Goal: Task Accomplishment & Management: Use online tool/utility

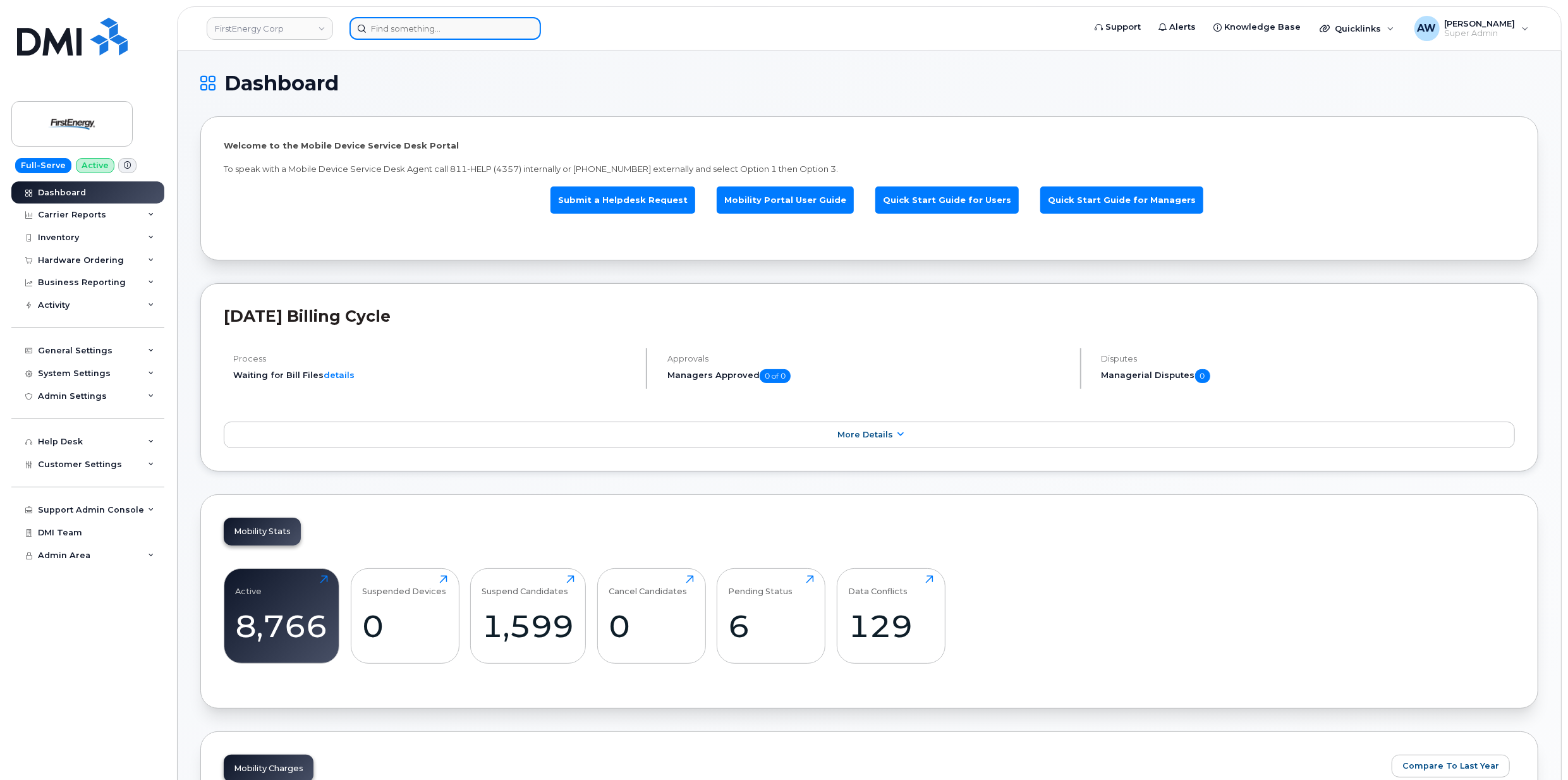
click at [432, 25] on input at bounding box center [445, 28] width 192 height 22
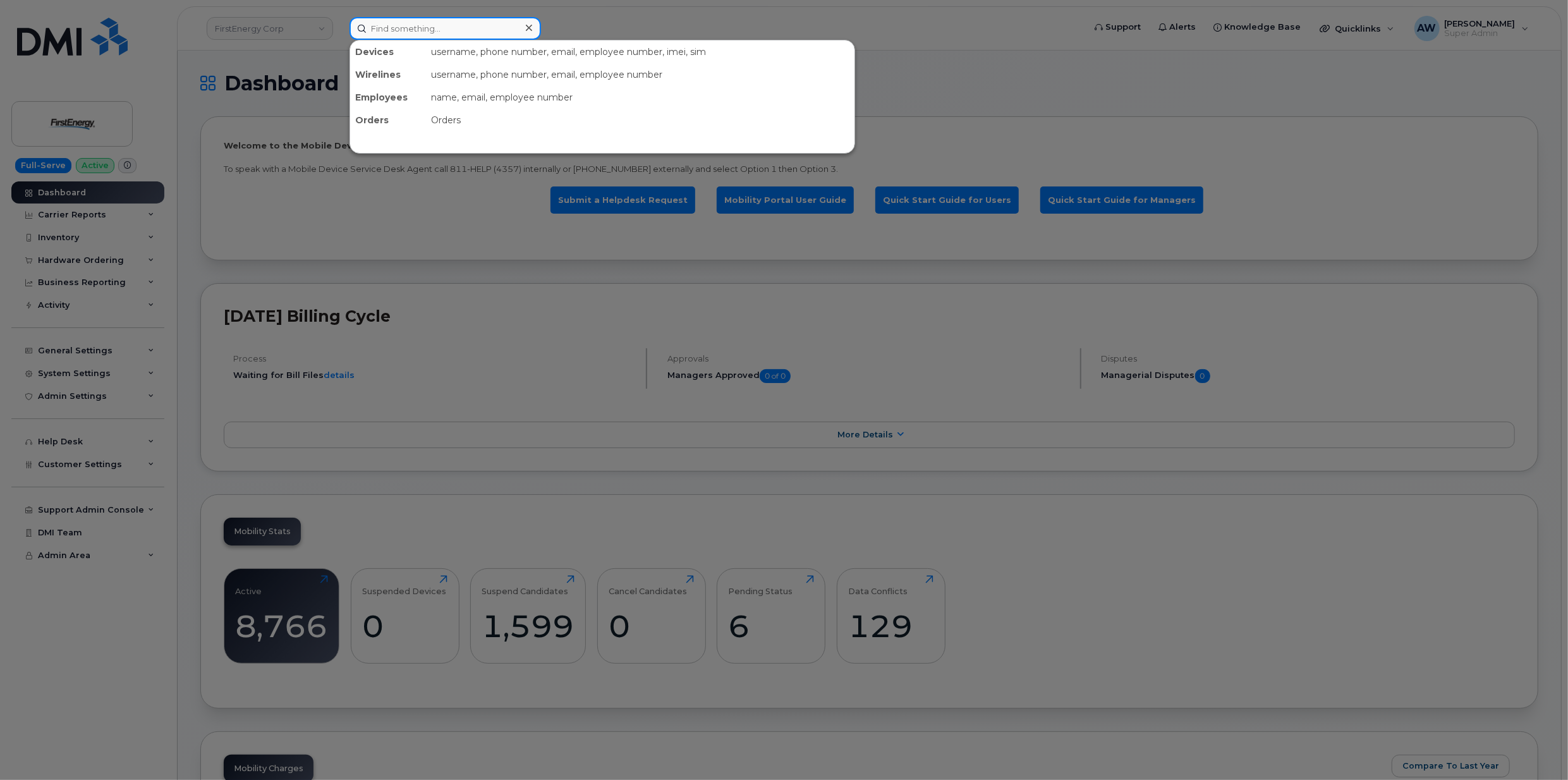
paste input "3853213309"
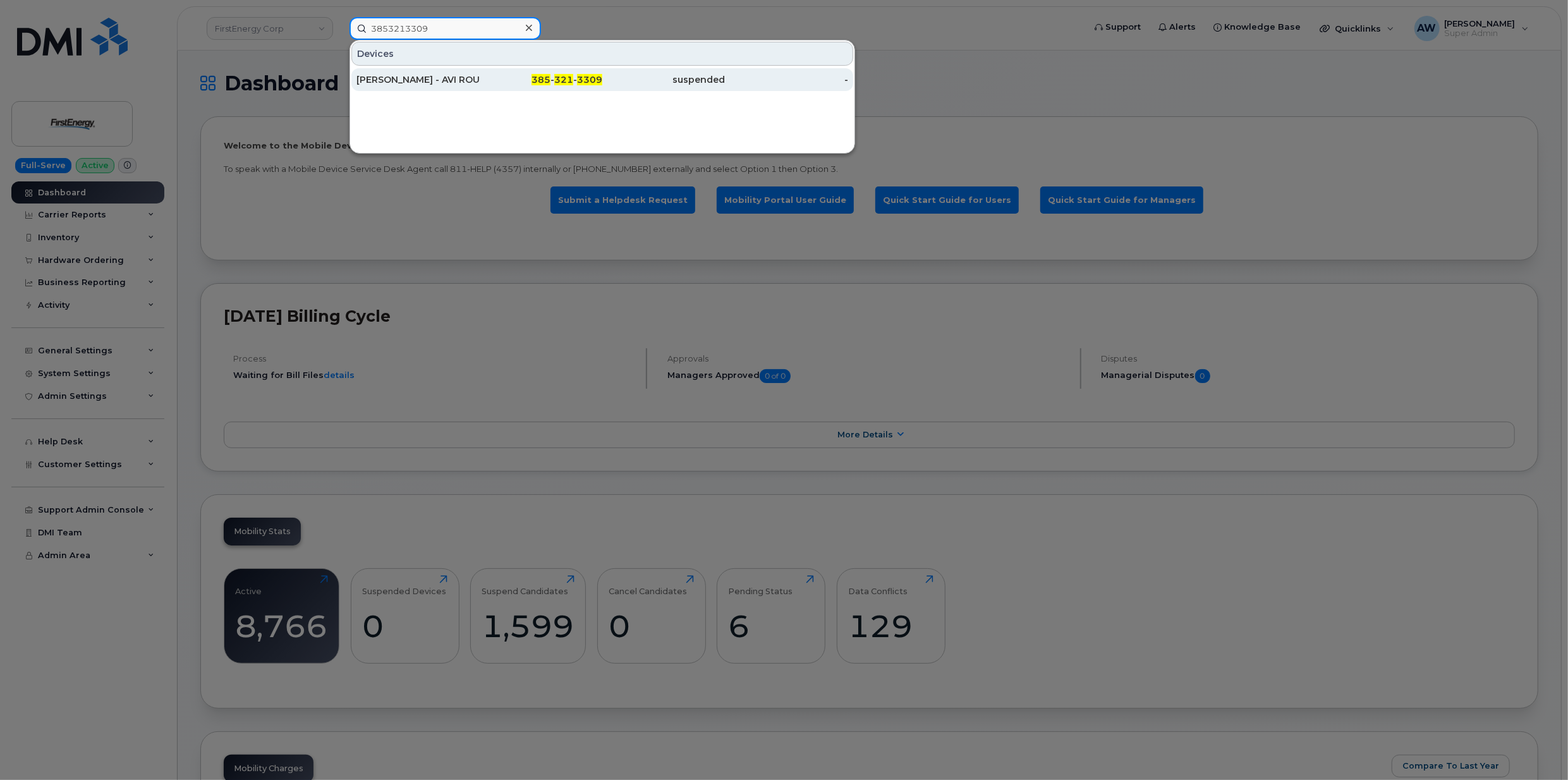
type input "3853213309"
click at [554, 75] on div "385 - 321 - 3309" at bounding box center [541, 80] width 123 height 13
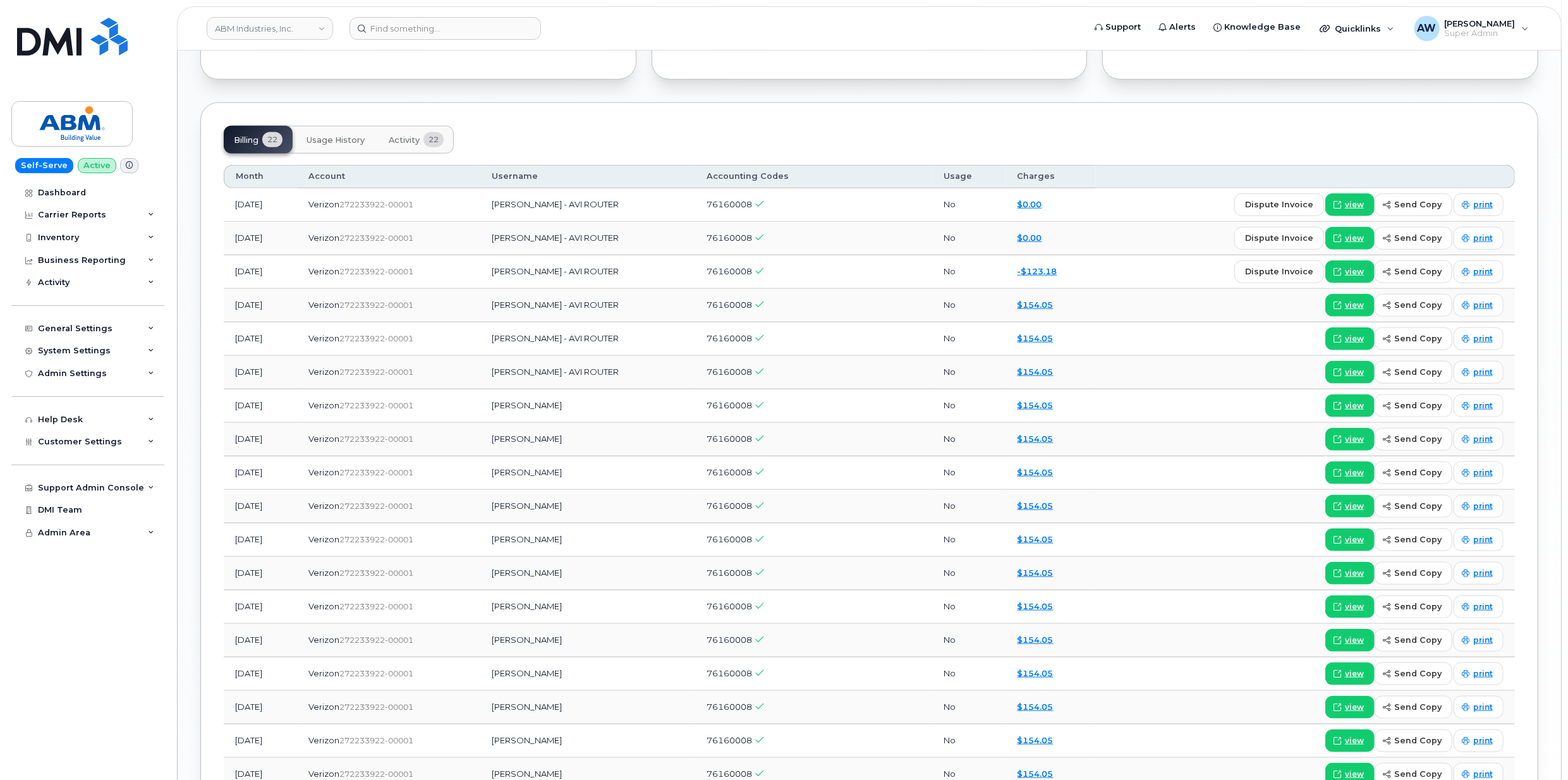
click at [422, 154] on button "Activity 22" at bounding box center [416, 140] width 75 height 28
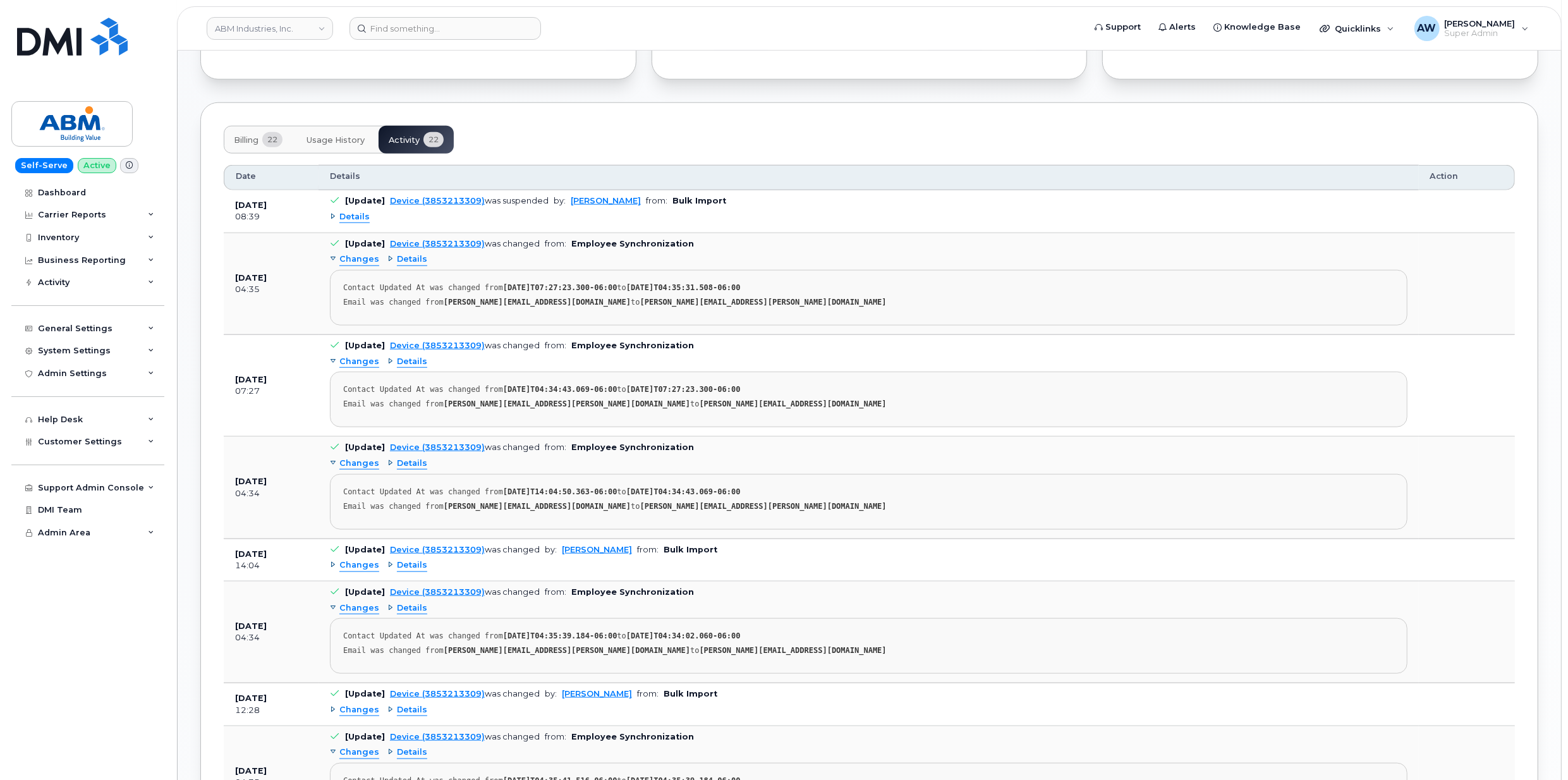
scroll to position [1204, 0]
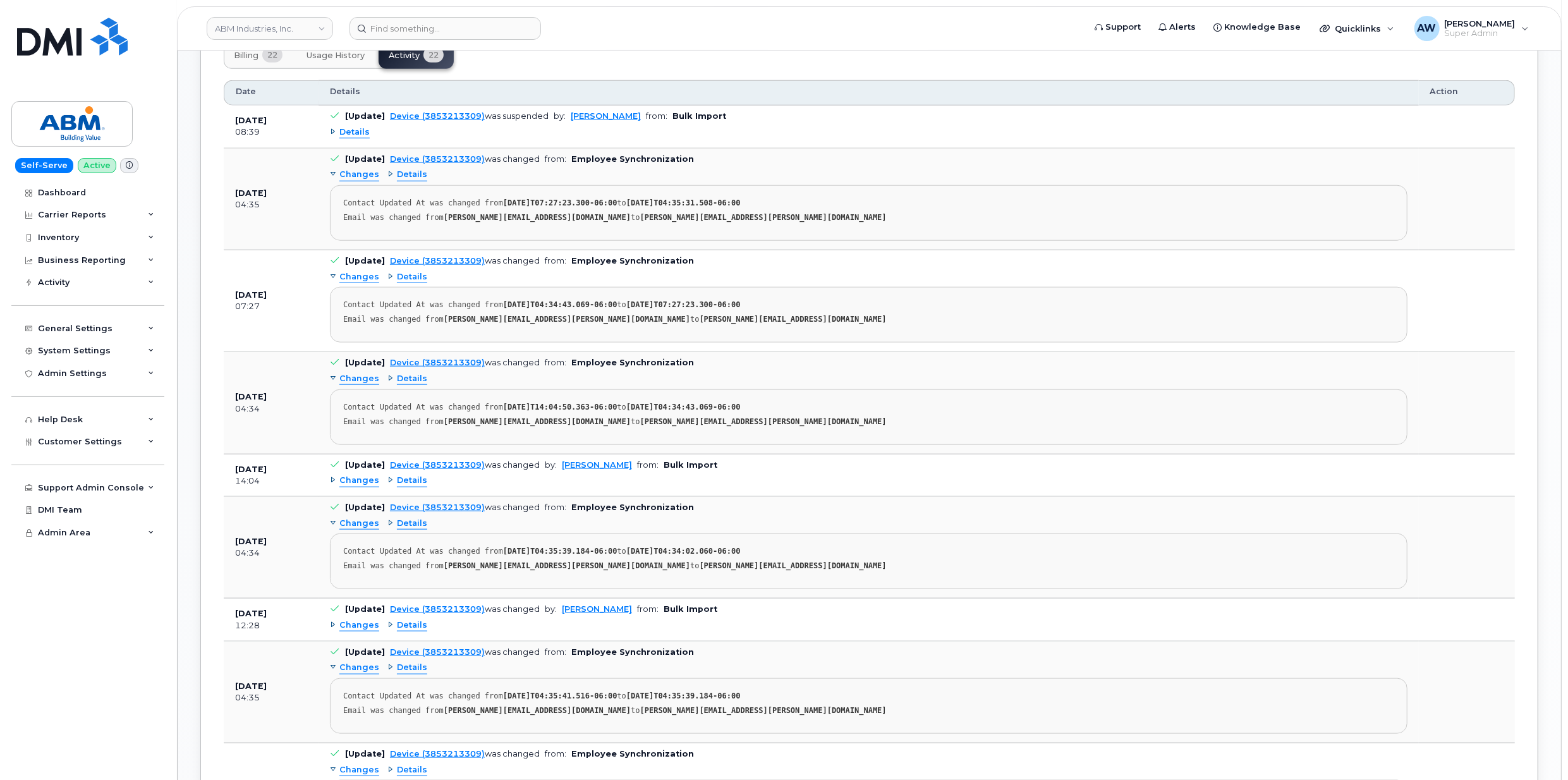
click at [365, 631] on span "Changes" at bounding box center [359, 625] width 40 height 12
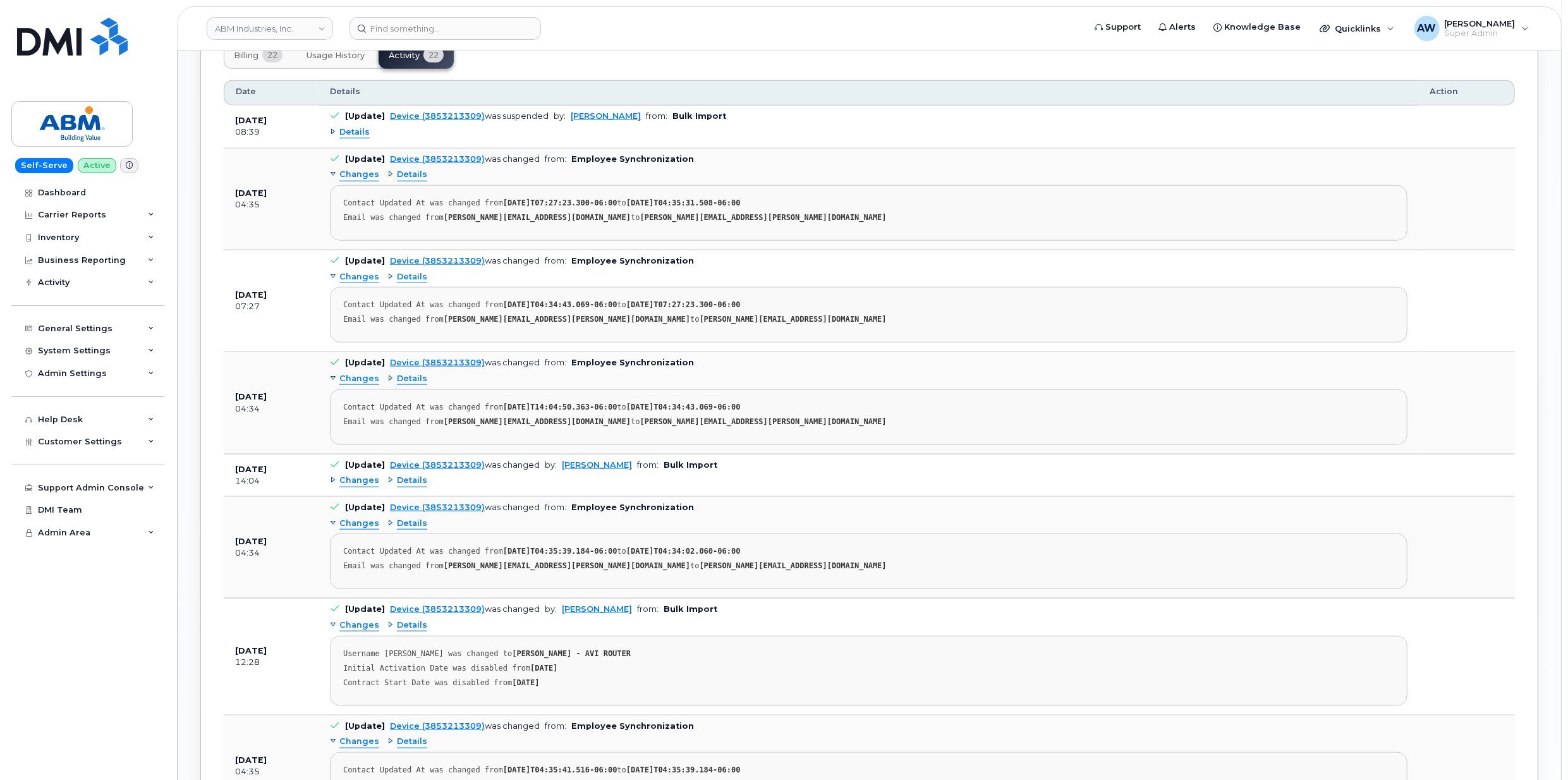
click at [359, 487] on span "Changes" at bounding box center [359, 480] width 40 height 12
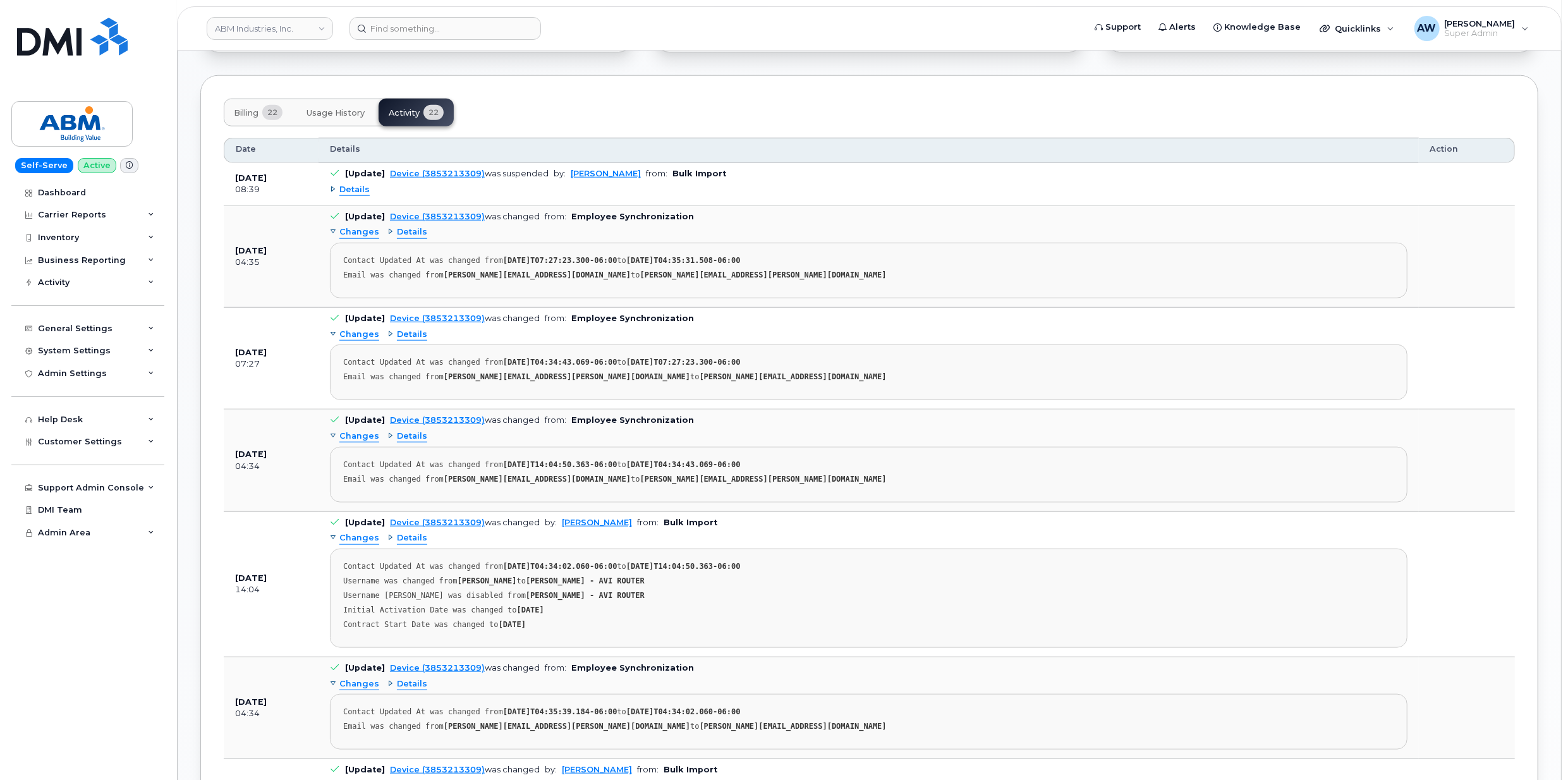
scroll to position [1034, 0]
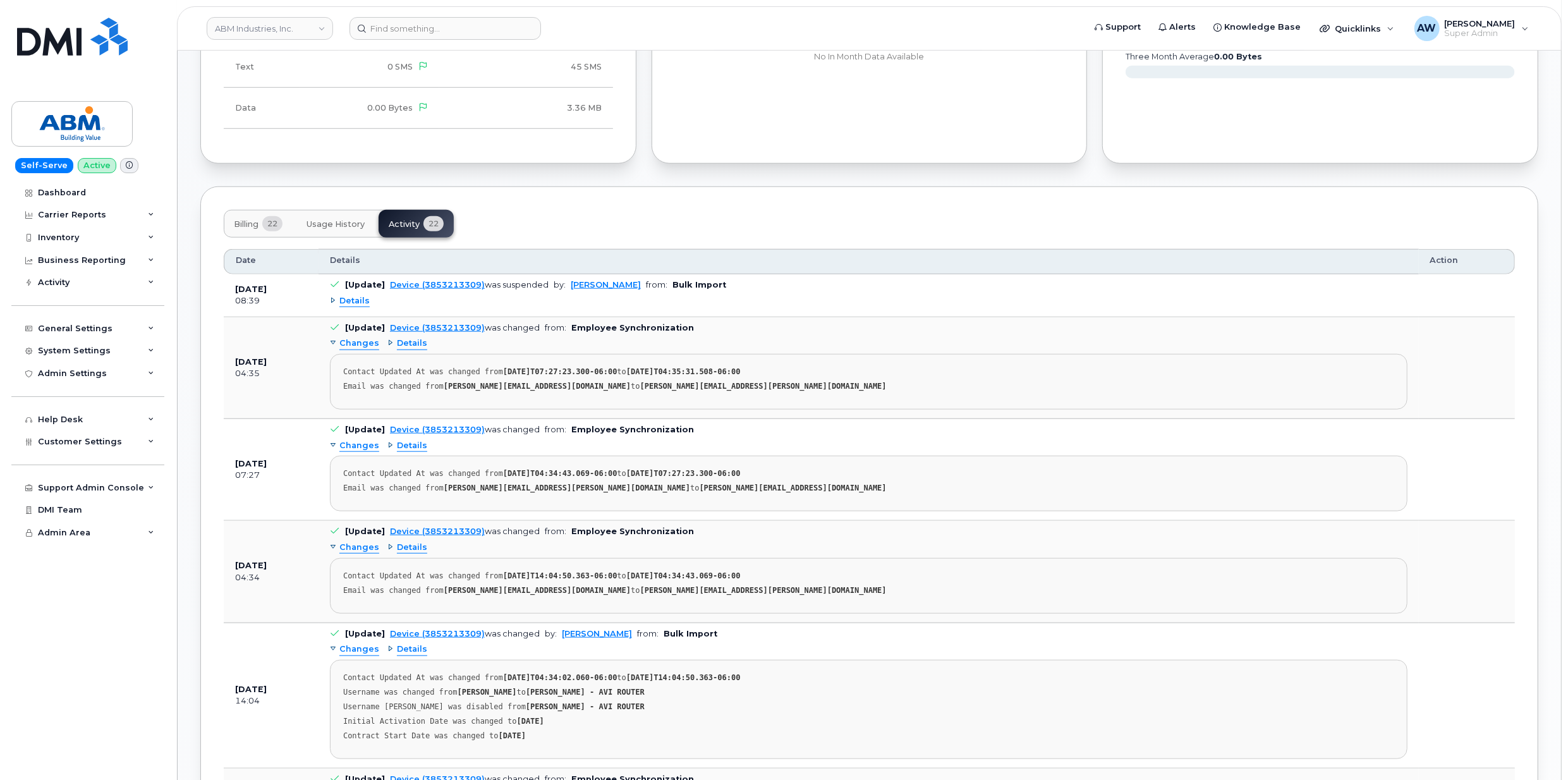
click at [359, 307] on span "Details" at bounding box center [355, 301] width 31 height 12
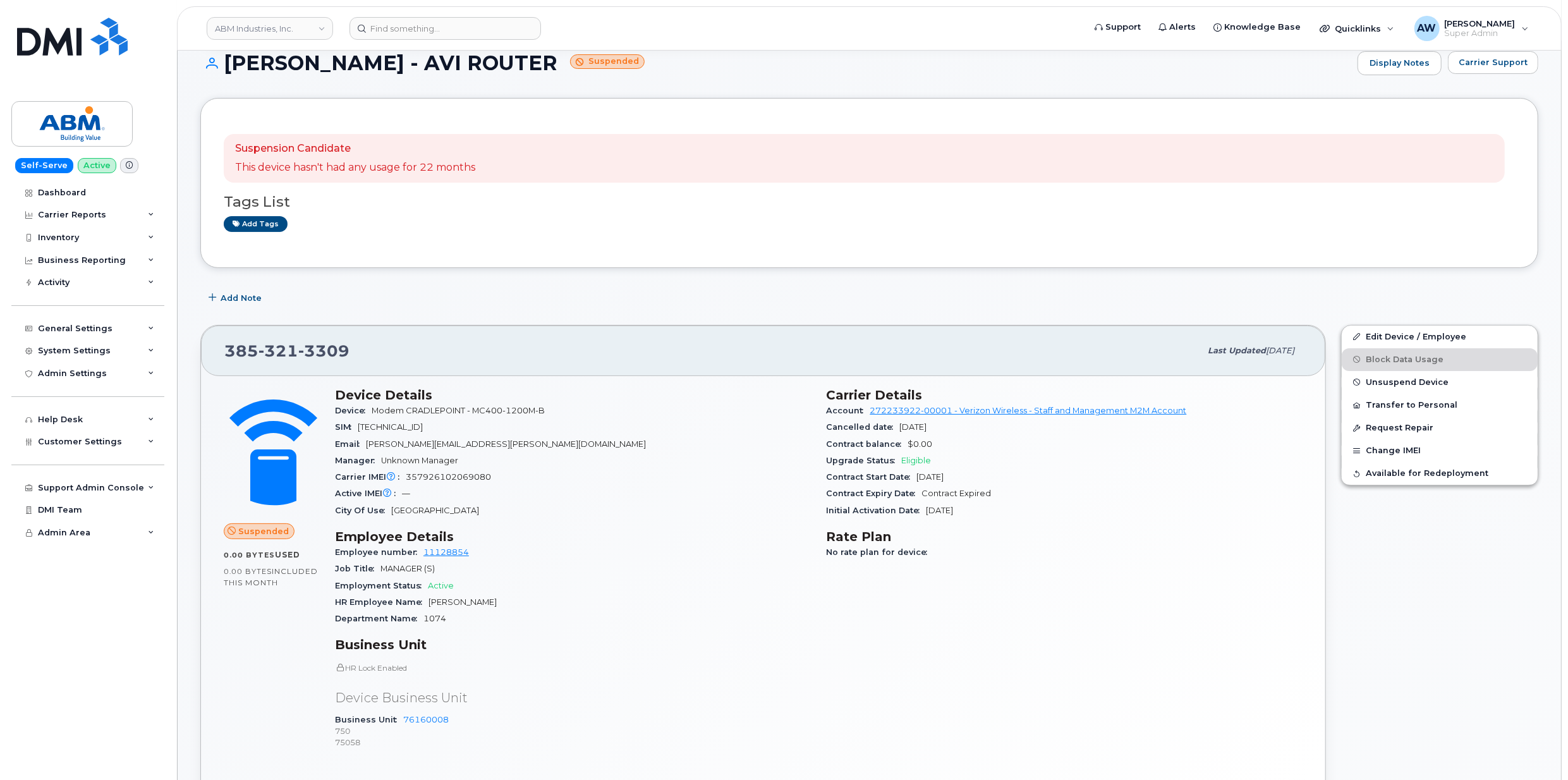
scroll to position [0, 0]
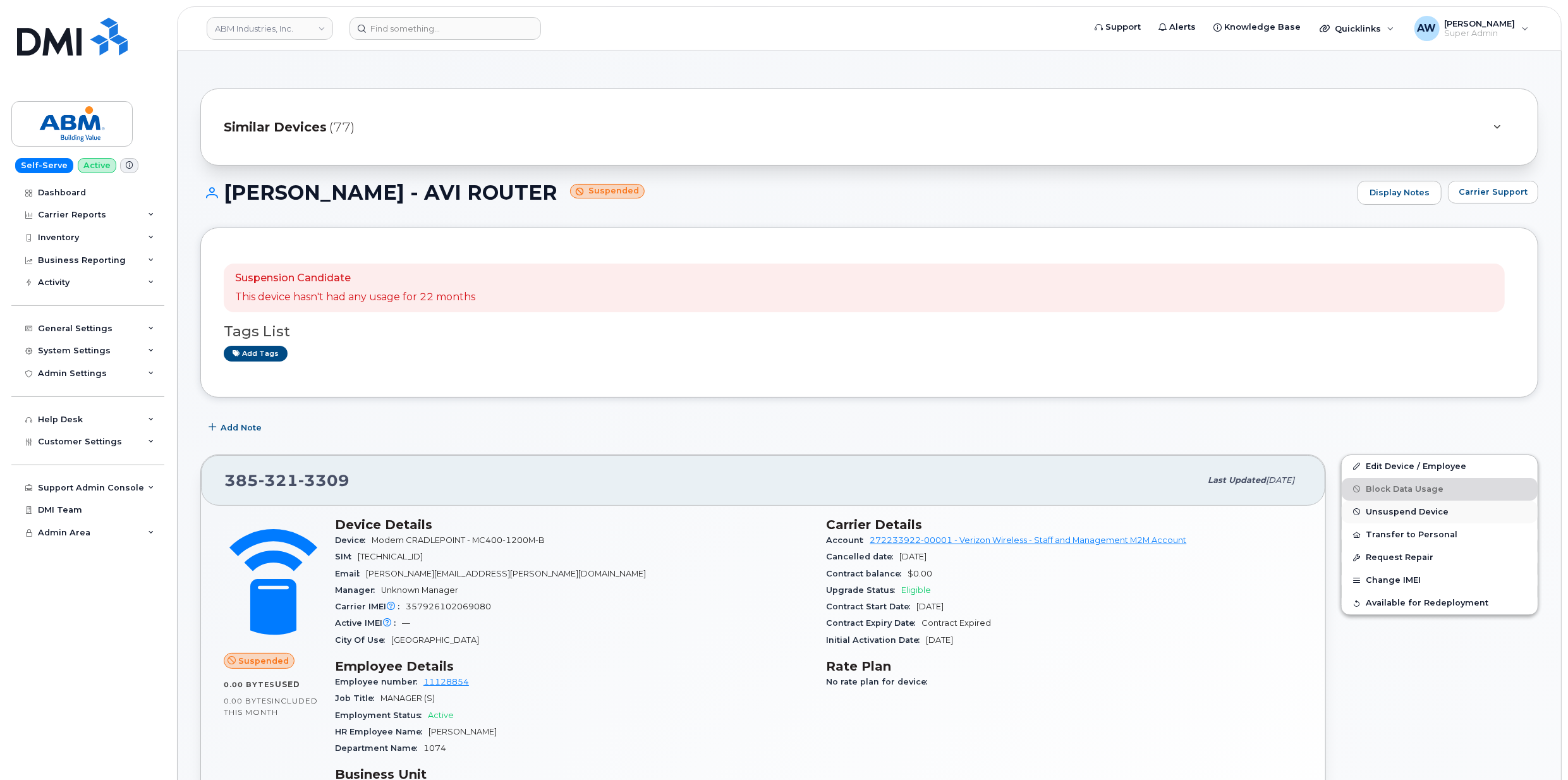
click at [1416, 512] on span "Unsuspend Device" at bounding box center [1407, 511] width 83 height 9
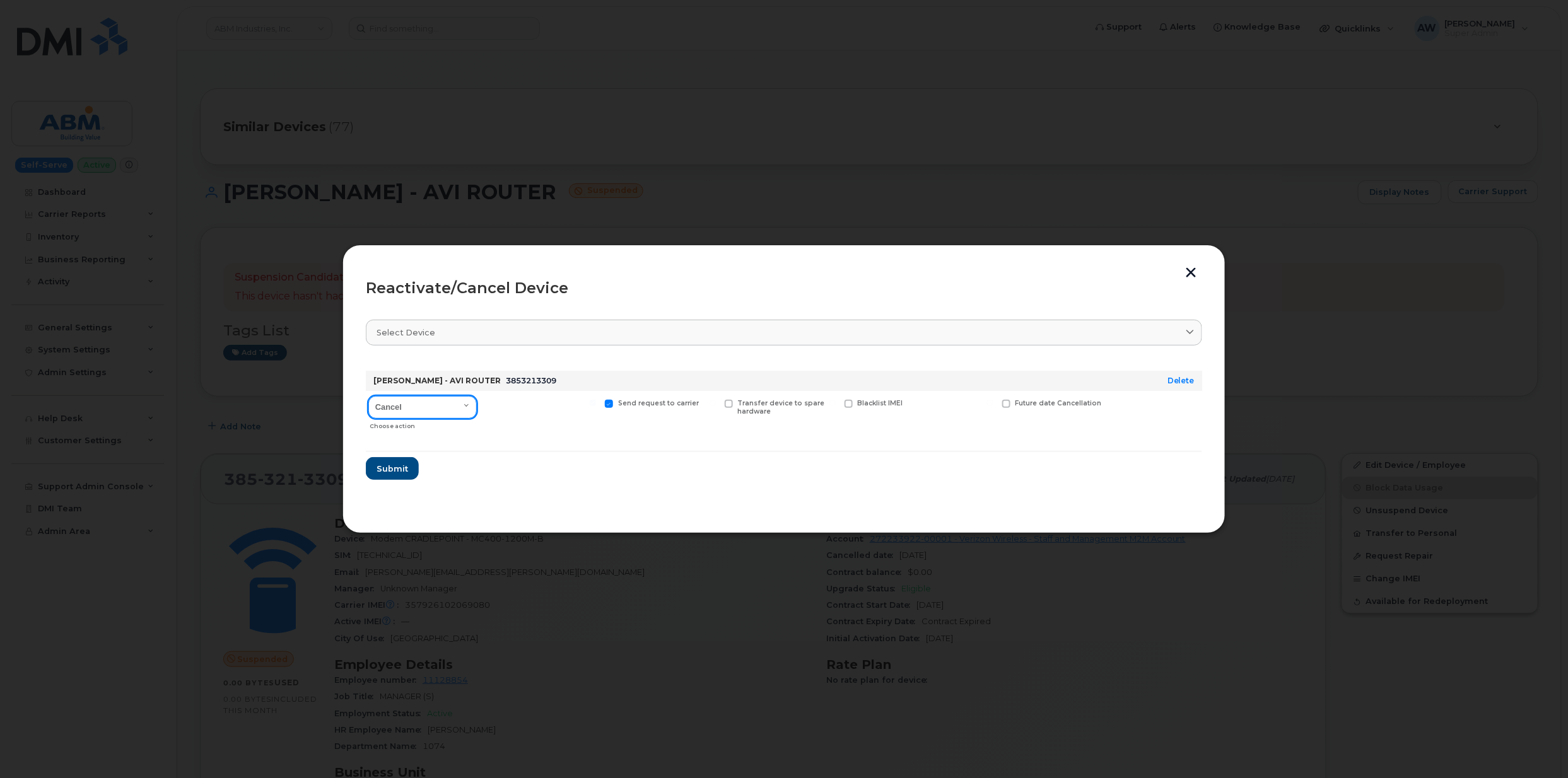
click at [468, 405] on select "Cancel Reactivate" at bounding box center [422, 407] width 109 height 22
select select "[object Object]"
click at [368, 395] on select "Cancel Reactivate" at bounding box center [422, 407] width 109 height 22
click at [659, 405] on span "Send request to carrier" at bounding box center [658, 403] width 81 height 8
click at [596, 405] on input "Send request to carrier" at bounding box center [593, 402] width 7 height 6
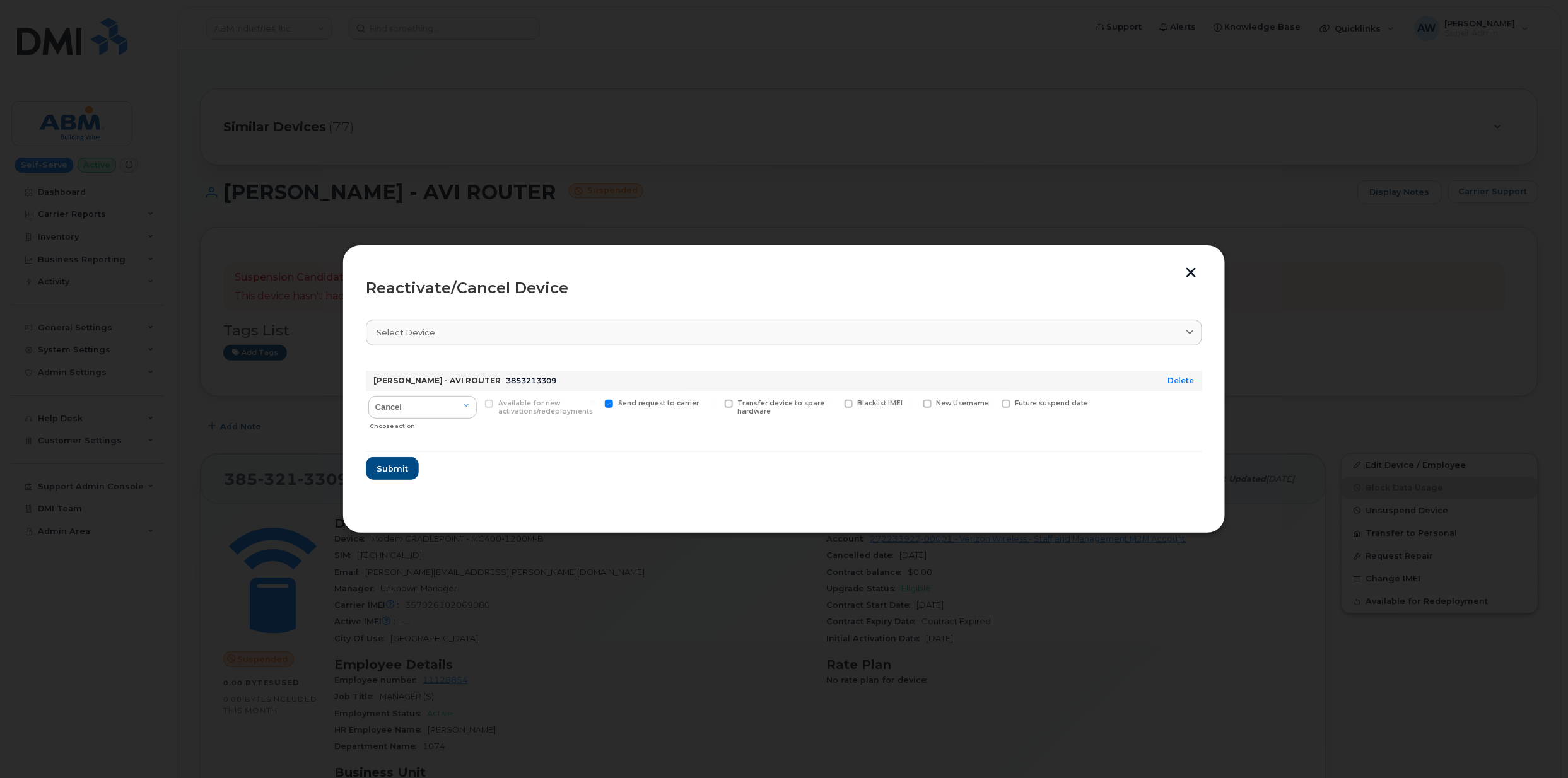
checkbox input "false"
click at [391, 468] on span "Submit" at bounding box center [392, 468] width 32 height 12
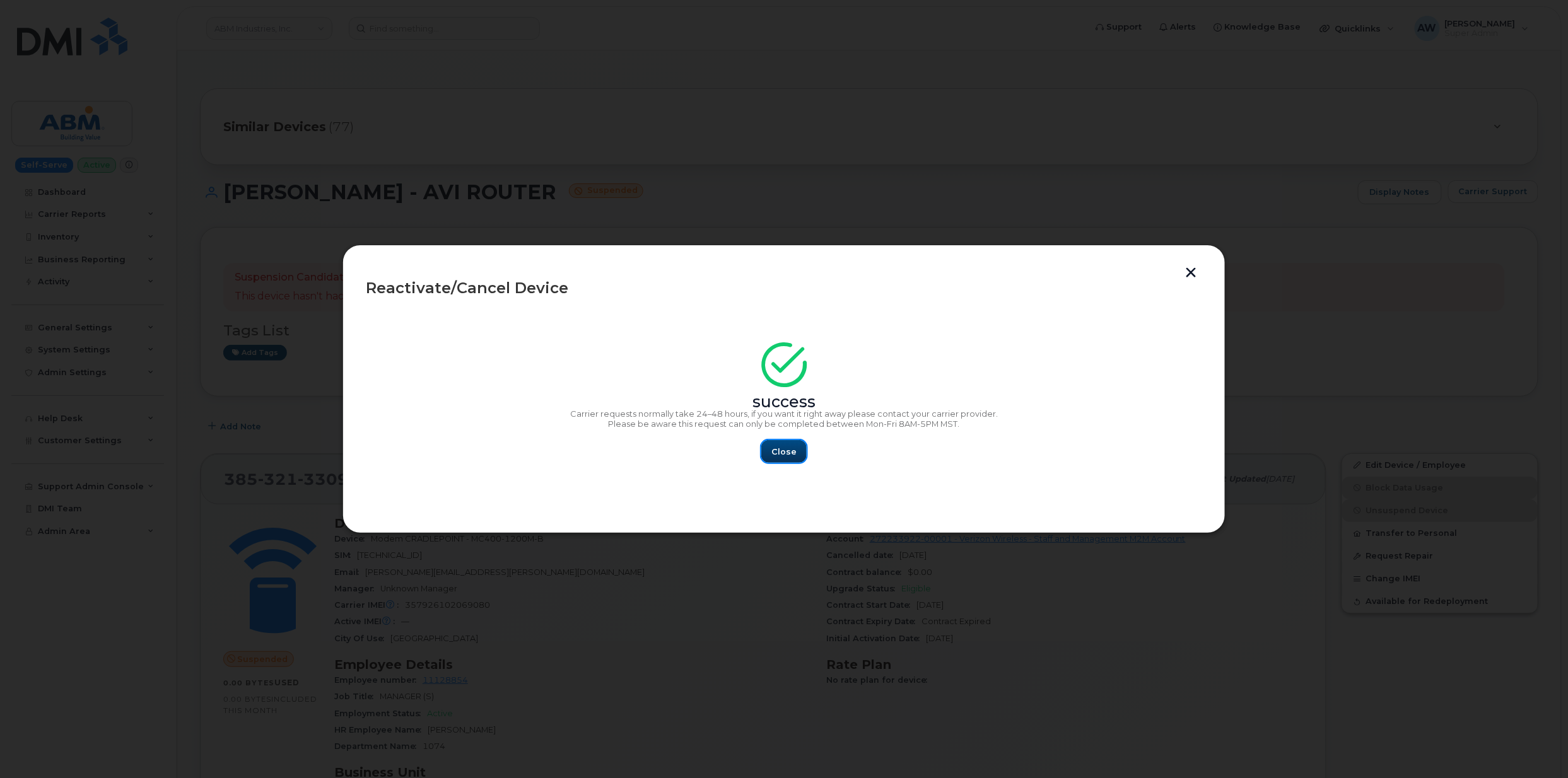
click at [782, 454] on span "Close" at bounding box center [783, 451] width 25 height 12
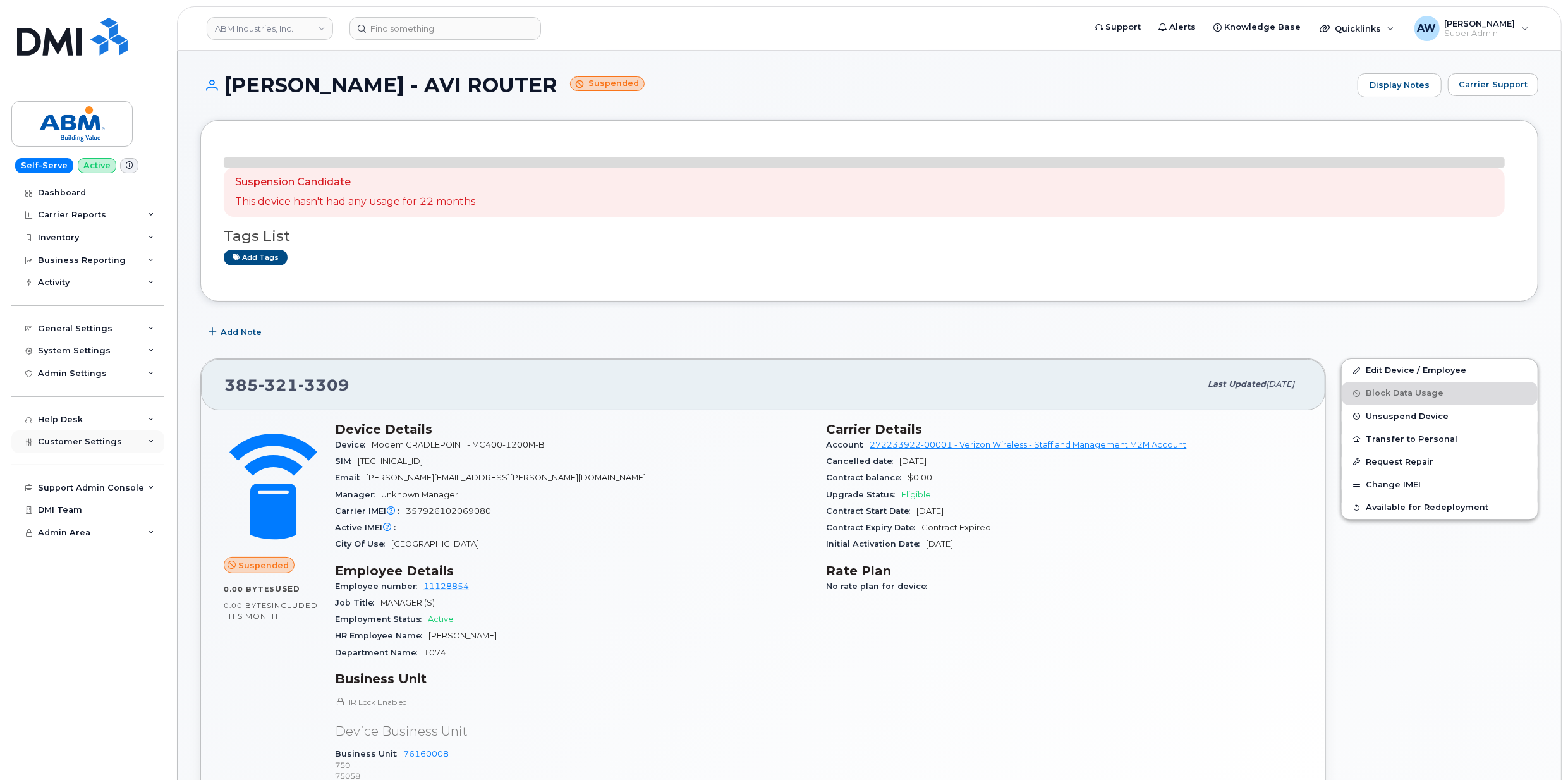
click at [115, 450] on div "Customer Settings" at bounding box center [88, 441] width 153 height 22
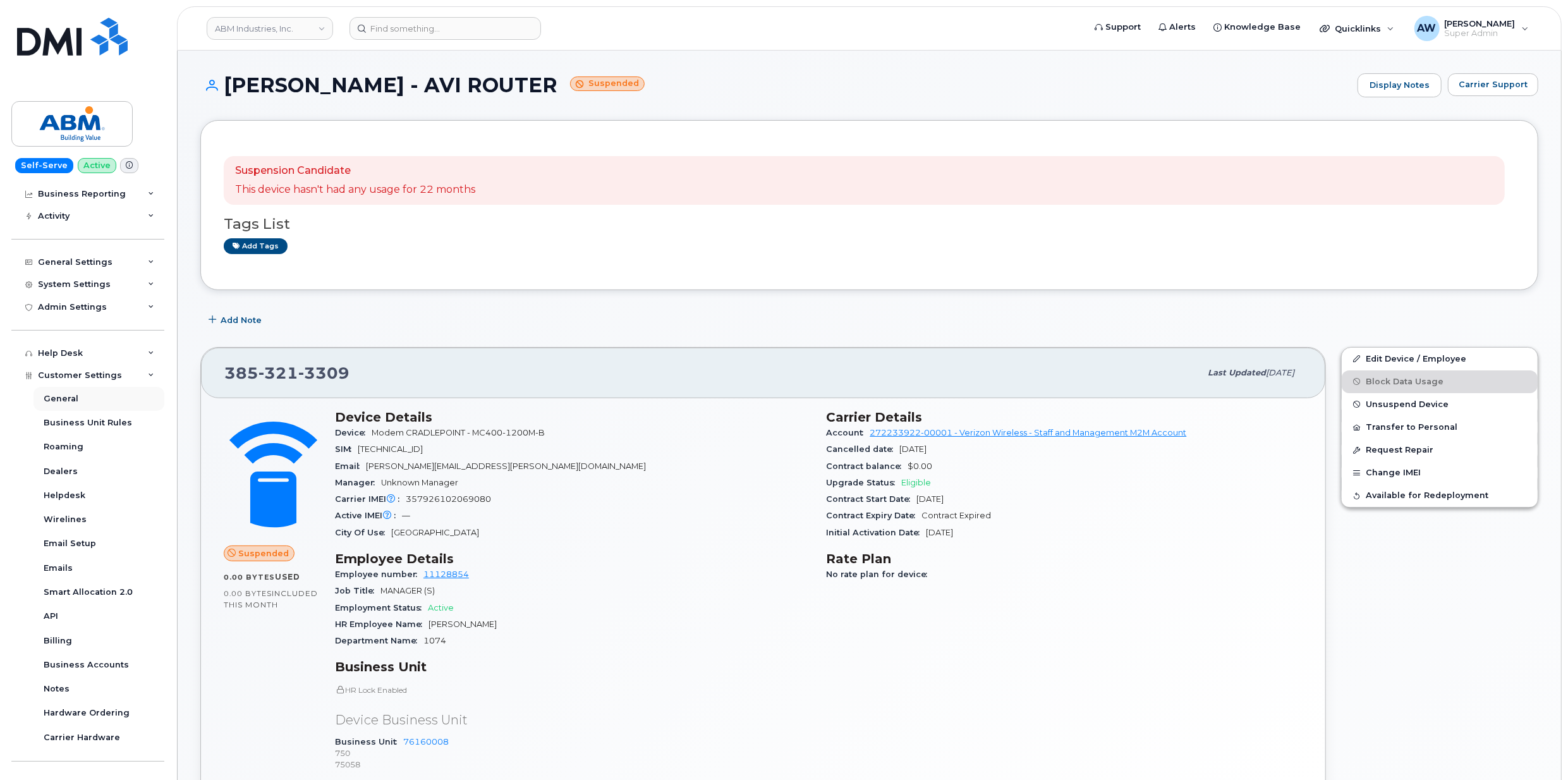
scroll to position [125, 0]
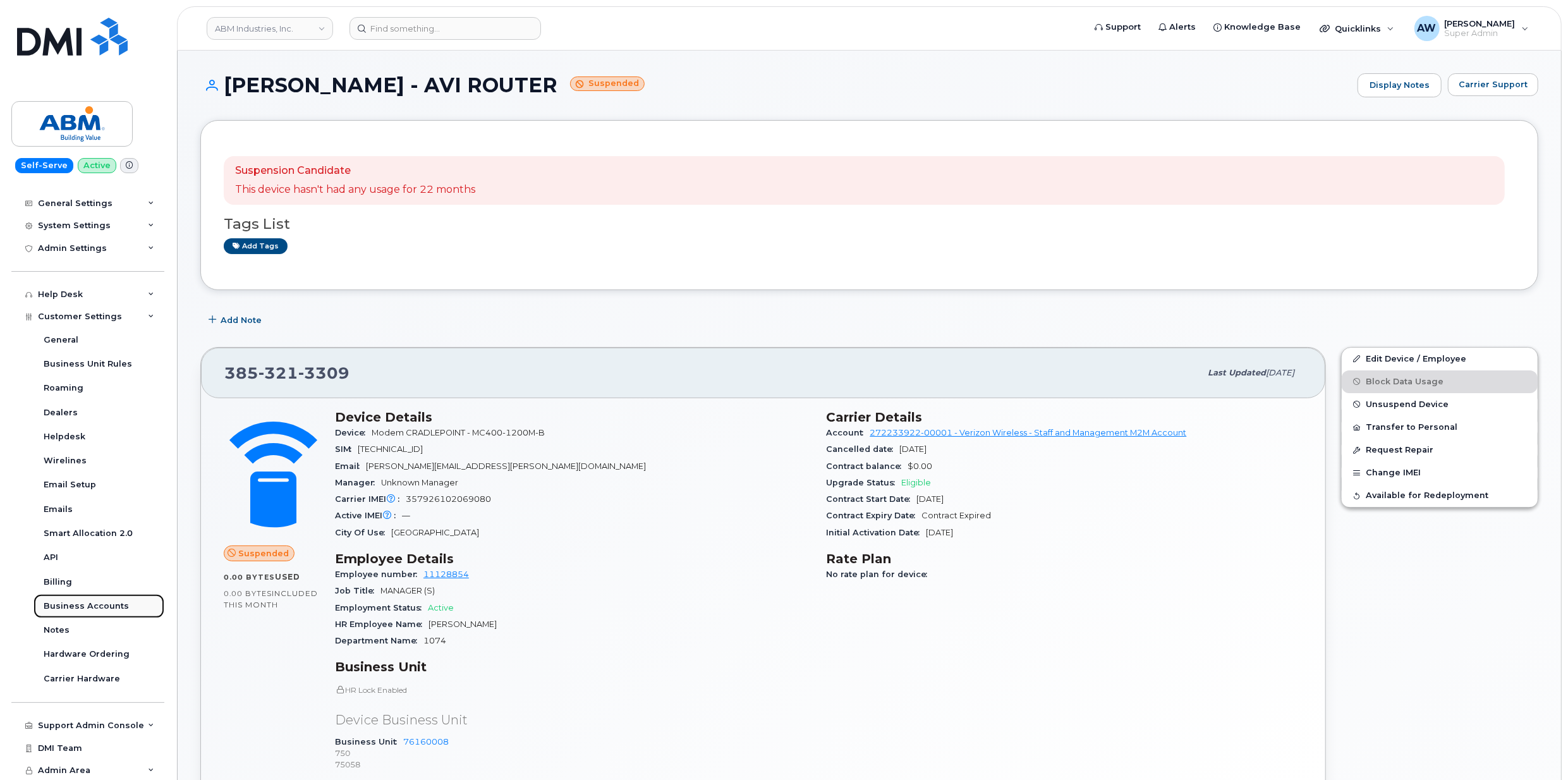
click at [115, 611] on div "Business Accounts" at bounding box center [87, 606] width 86 height 11
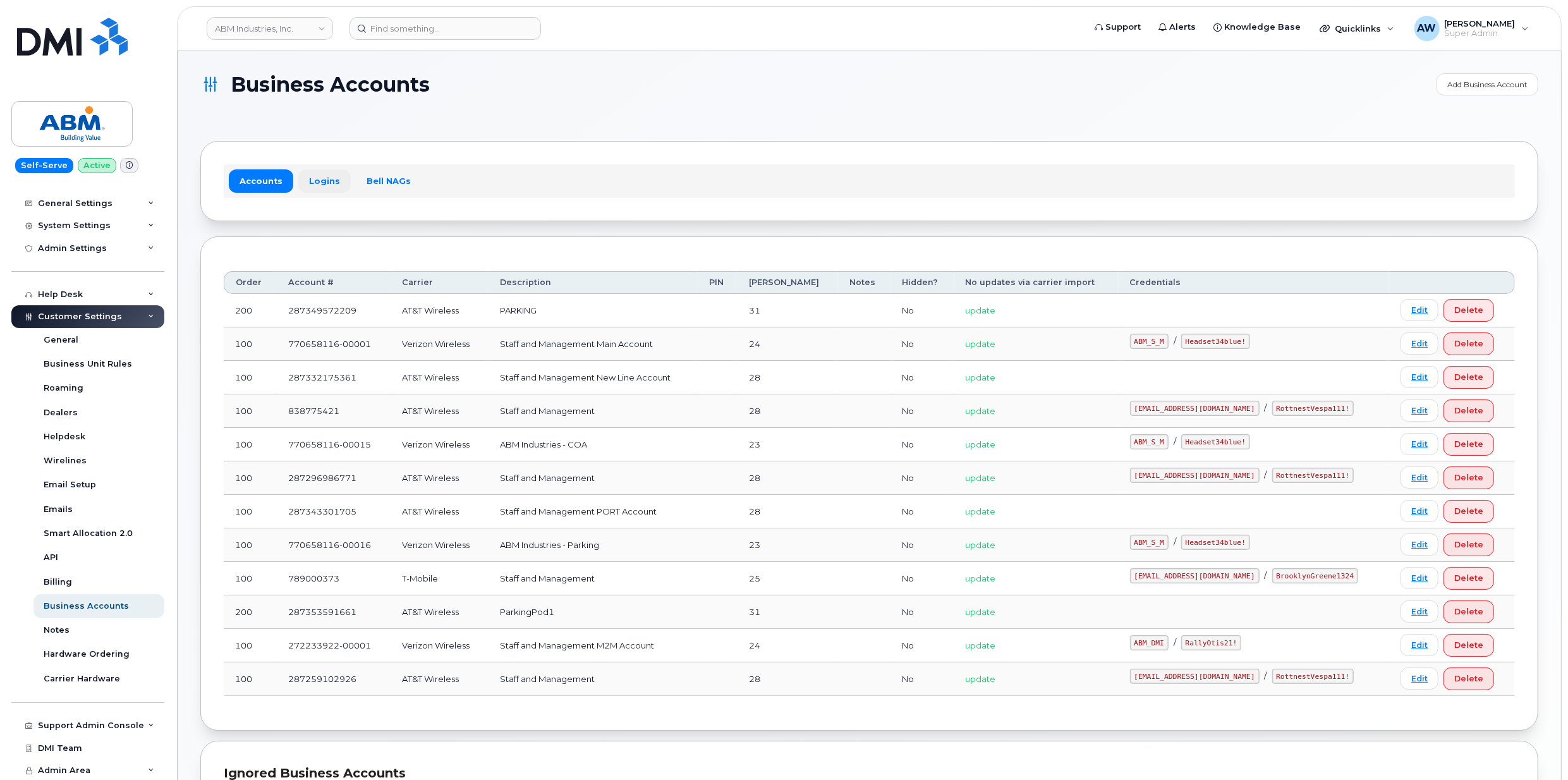
click at [311, 182] on link "Logins" at bounding box center [324, 181] width 52 height 22
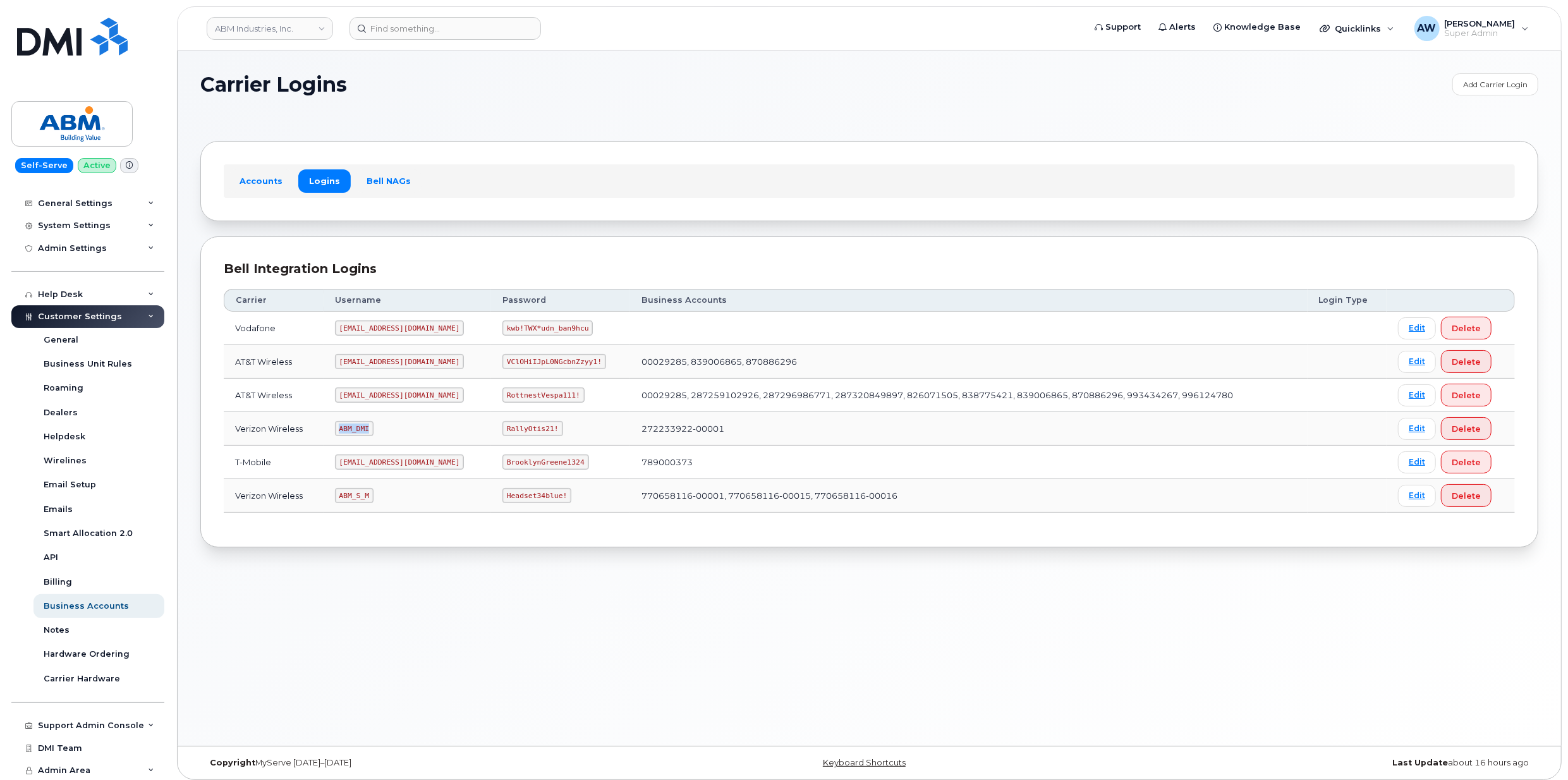
drag, startPoint x: 344, startPoint y: 432, endPoint x: 370, endPoint y: 431, distance: 26.0
click at [370, 431] on code "ABM_DMI" at bounding box center [354, 428] width 38 height 15
copy code "ABM_DMI"
drag, startPoint x: 462, startPoint y: 428, endPoint x: 512, endPoint y: 430, distance: 50.0
click at [512, 430] on code "RallyOtis21!" at bounding box center [533, 428] width 60 height 15
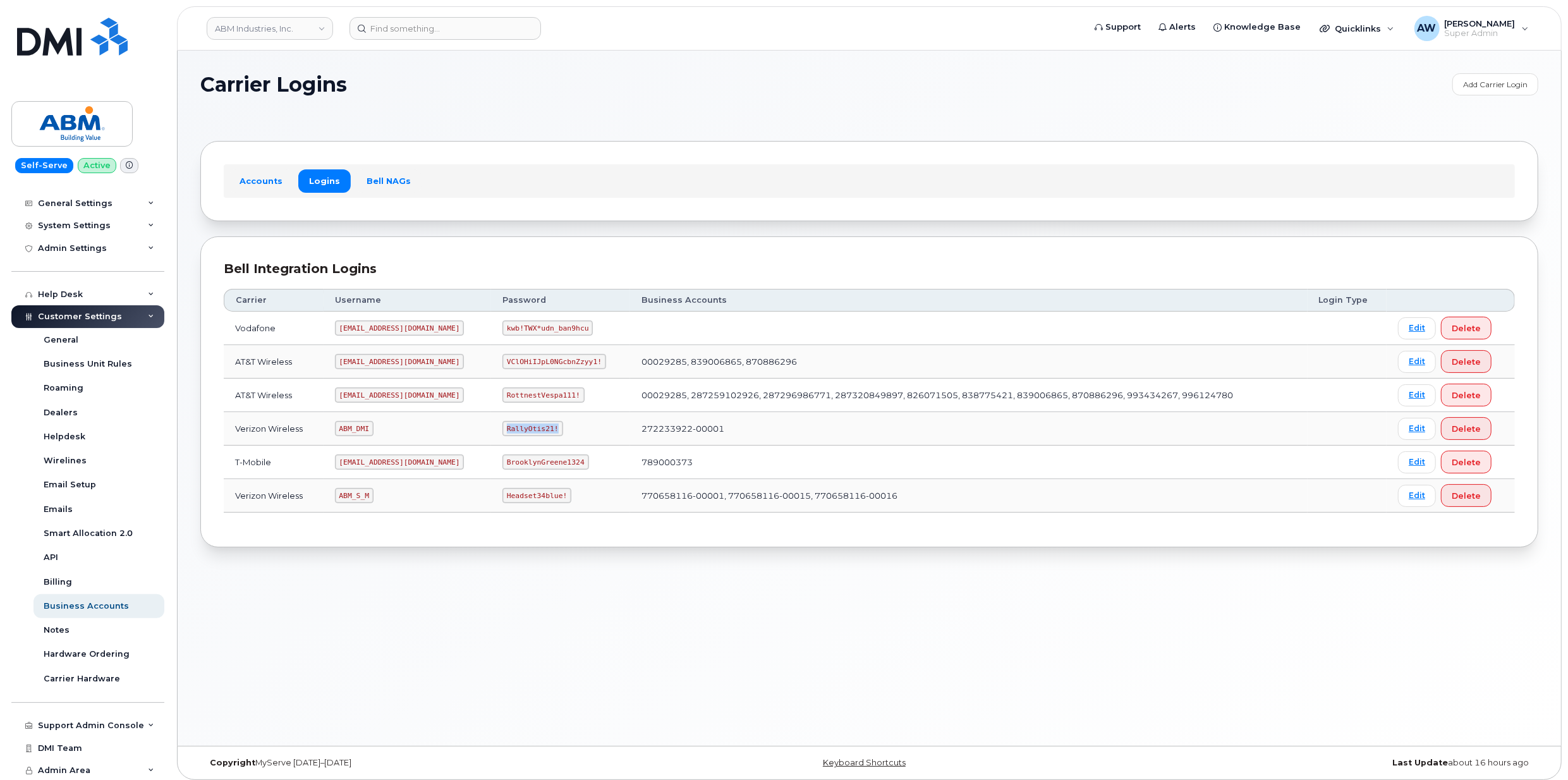
copy code "RallyOtis21!"
drag, startPoint x: 340, startPoint y: 501, endPoint x: 382, endPoint y: 503, distance: 42.0
click at [382, 503] on td "ABM_S_M" at bounding box center [408, 496] width 168 height 34
copy code "ABM_S_M"
drag, startPoint x: 466, startPoint y: 501, endPoint x: 523, endPoint y: 503, distance: 57.0
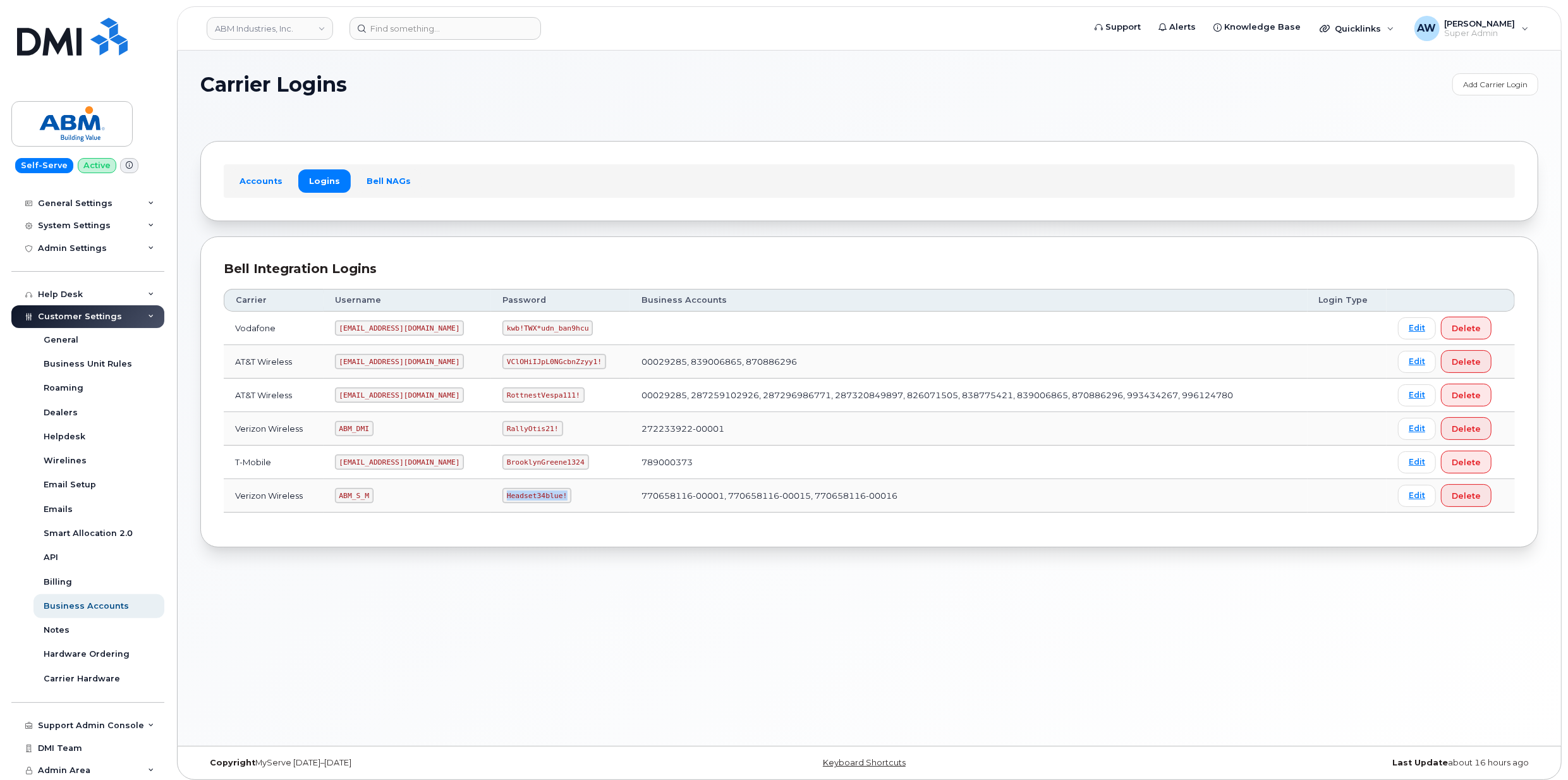
click at [523, 503] on code "Headset34blue!" at bounding box center [537, 495] width 69 height 15
copy code "Headset34blue!"
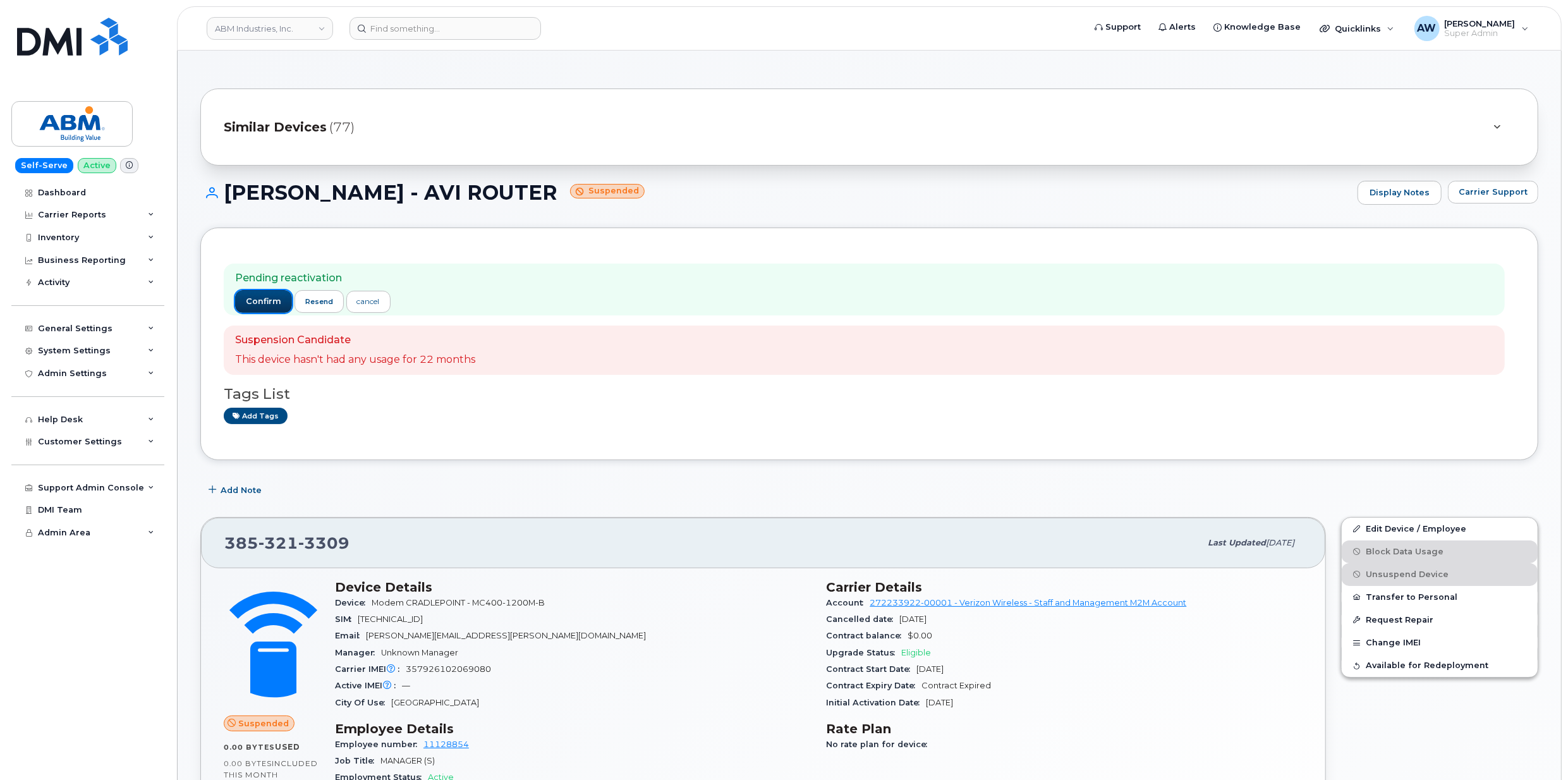
click at [268, 303] on span "confirm" at bounding box center [264, 302] width 35 height 11
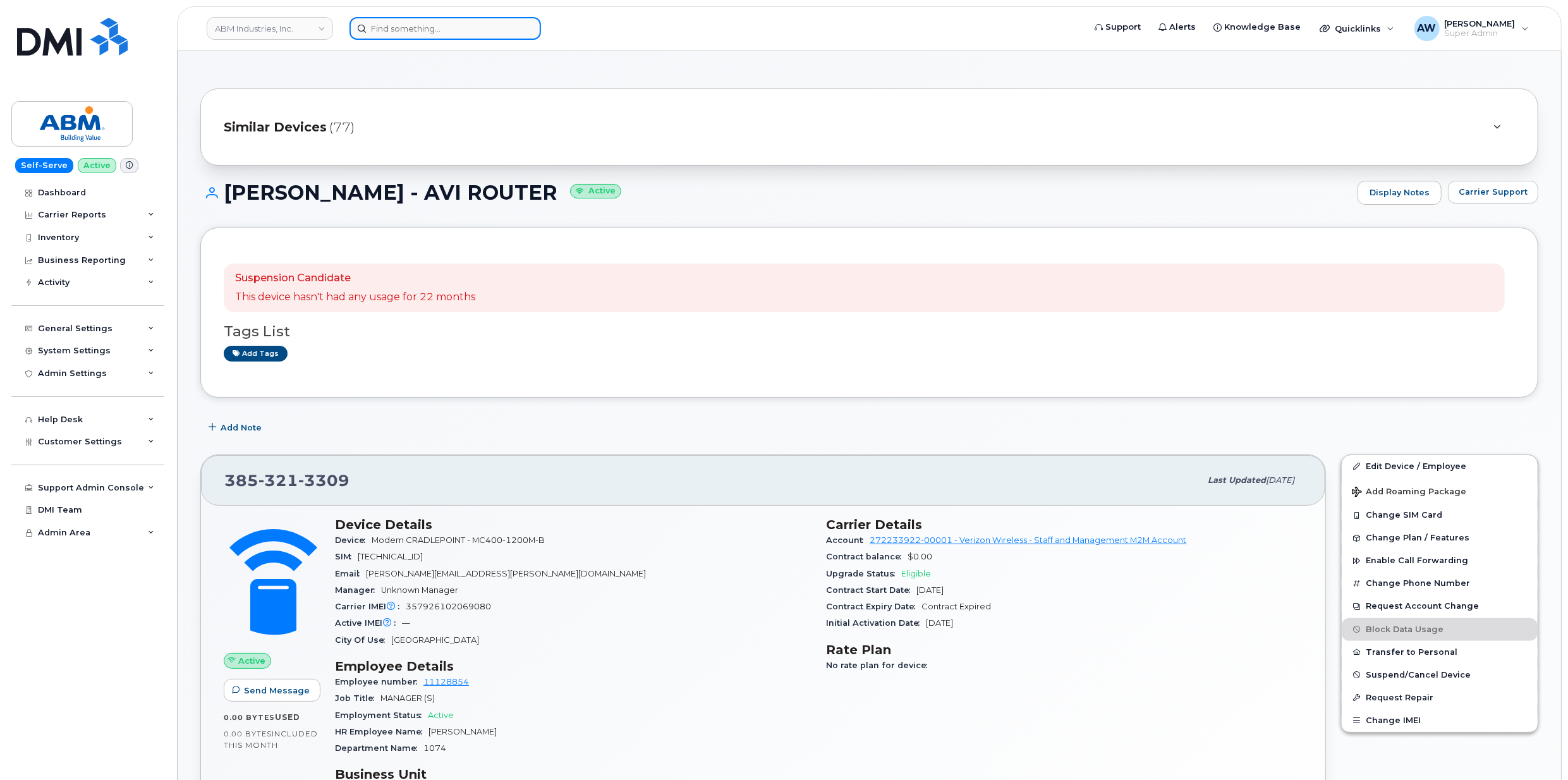
click at [386, 31] on input at bounding box center [445, 28] width 192 height 22
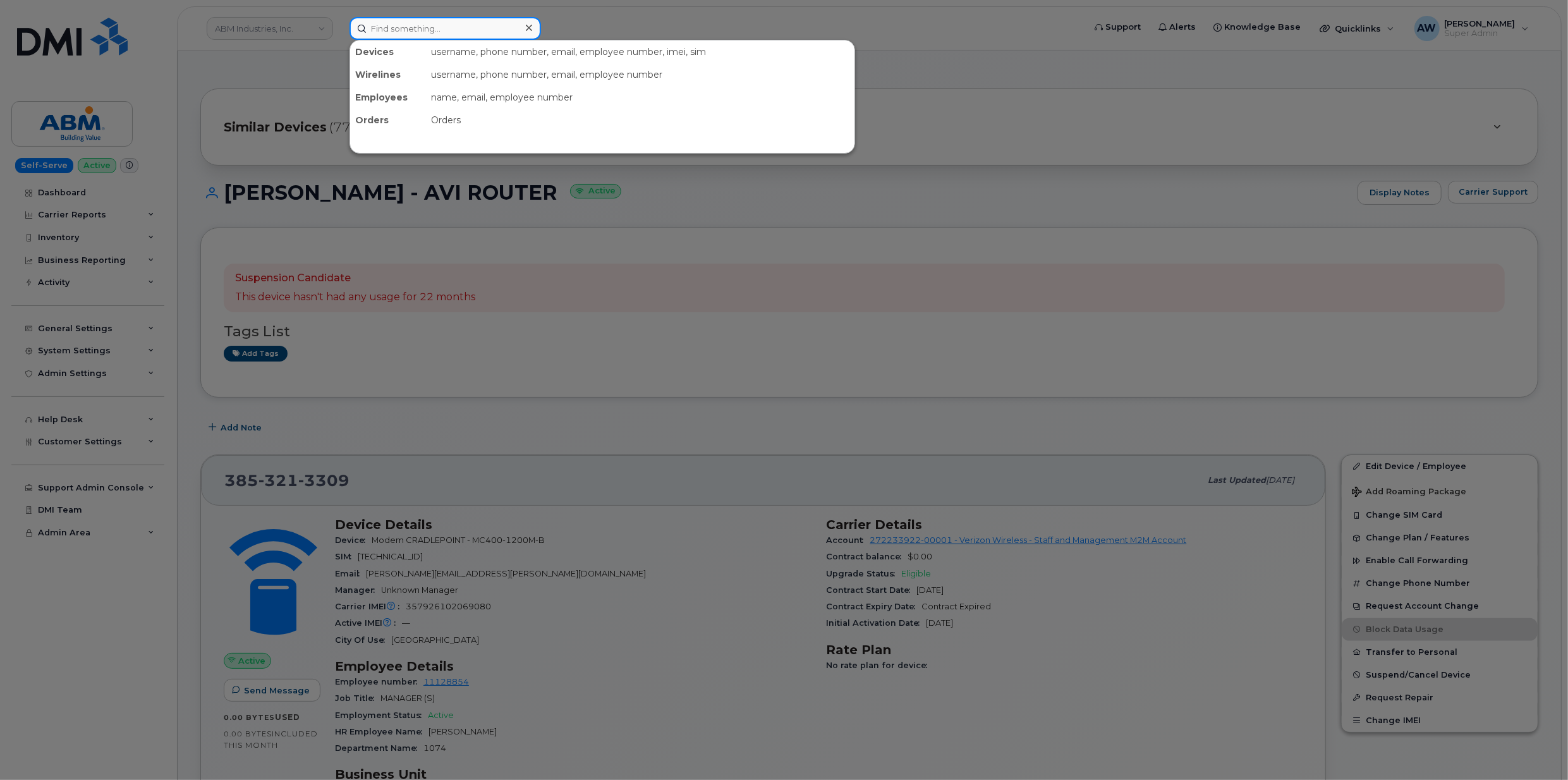
paste input "4157444585"
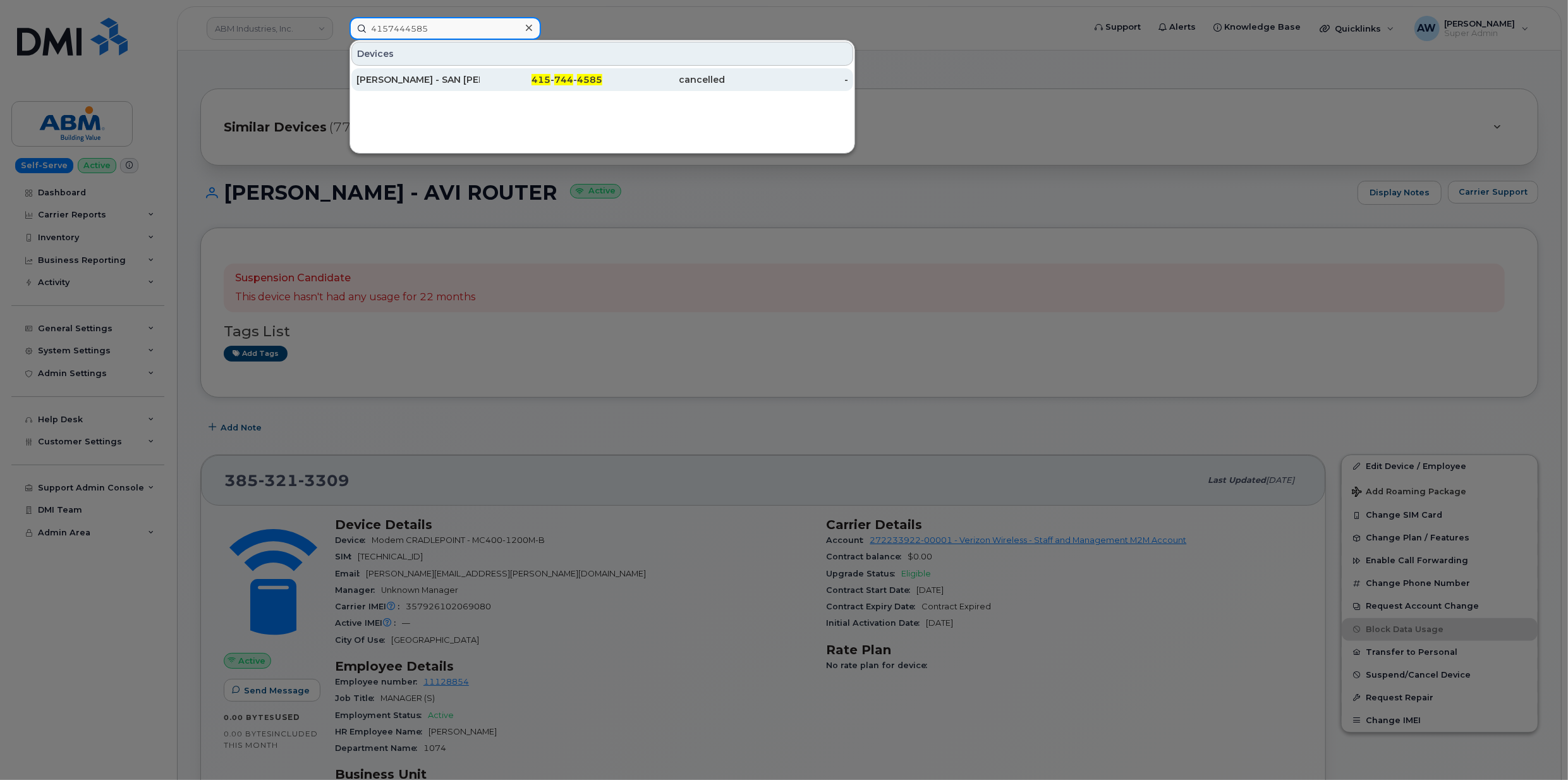
type input "4157444585"
click at [439, 87] on div "[PERSON_NAME] - SAN [PERSON_NAME]" at bounding box center [418, 79] width 123 height 22
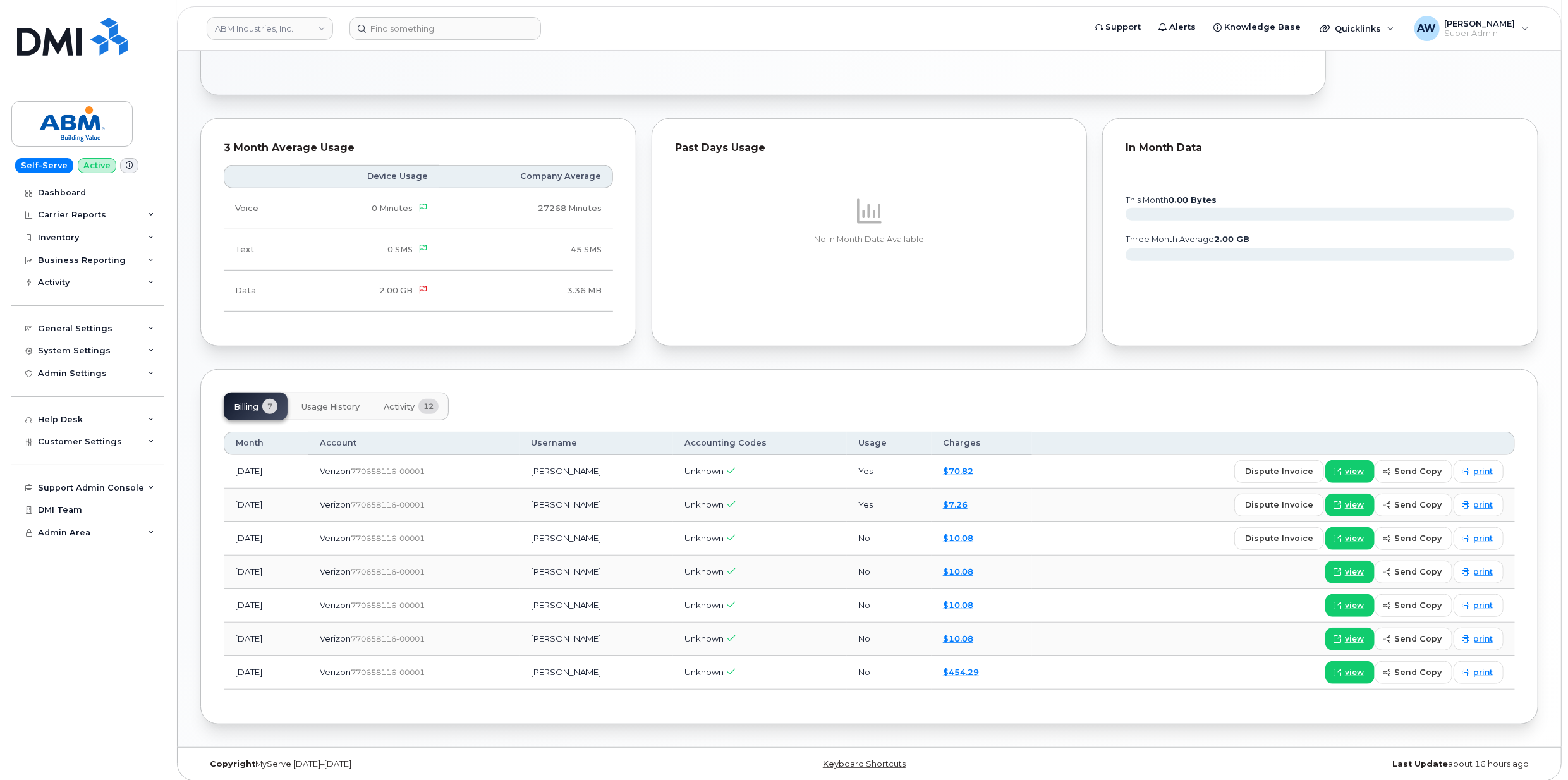
scroll to position [542, 0]
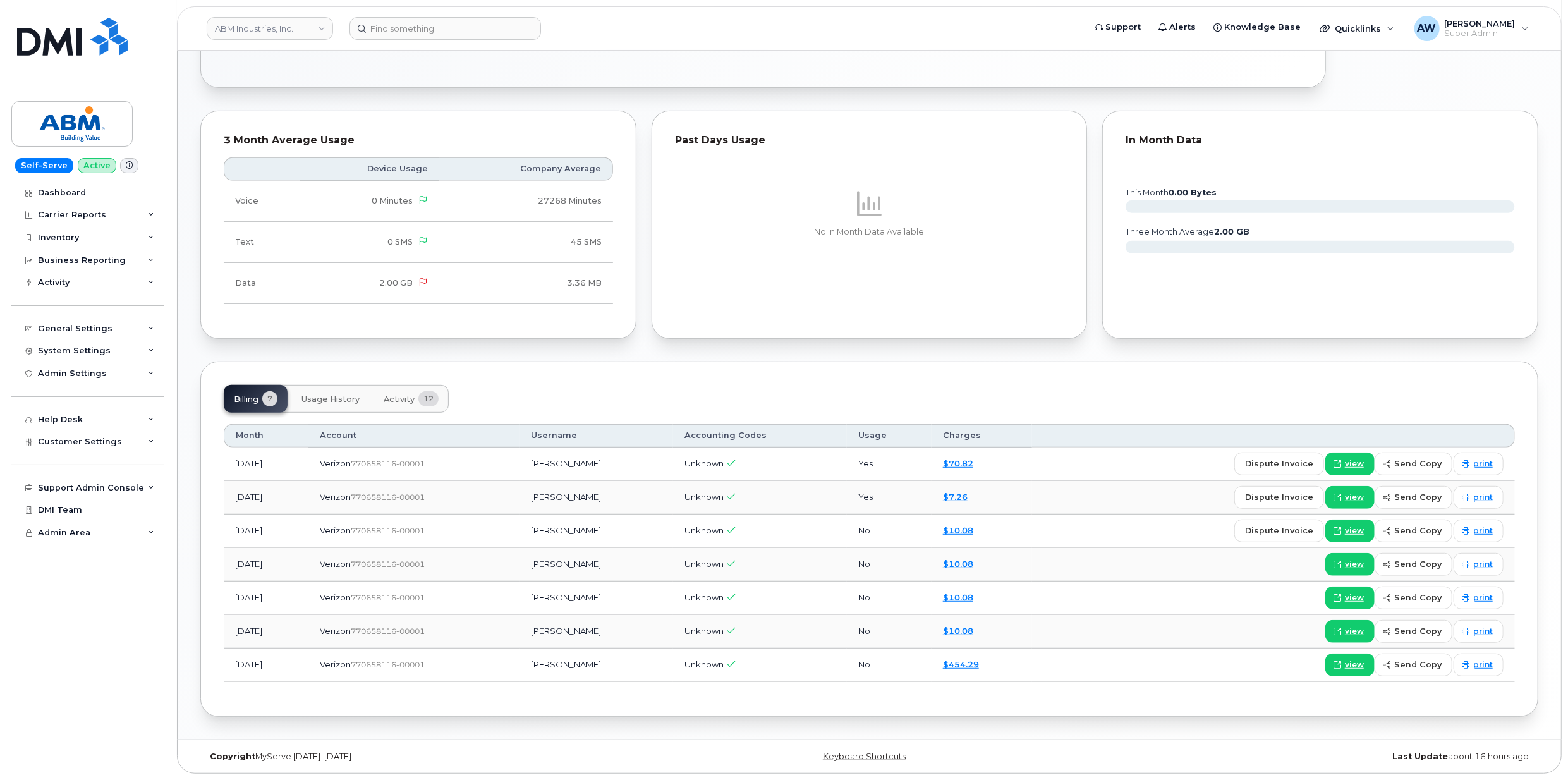
click at [399, 395] on span "Activity" at bounding box center [399, 399] width 31 height 10
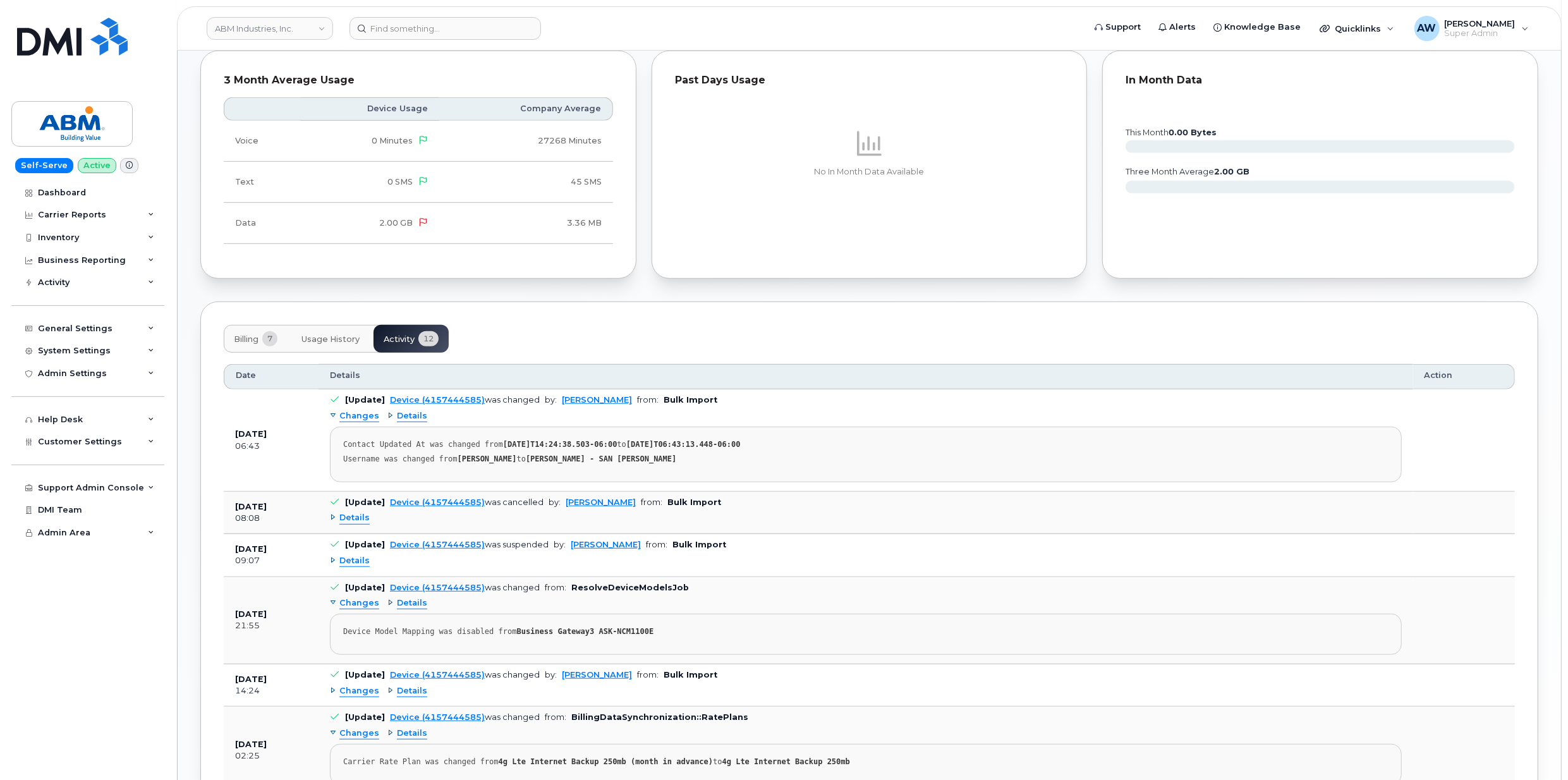
scroll to position [625, 0]
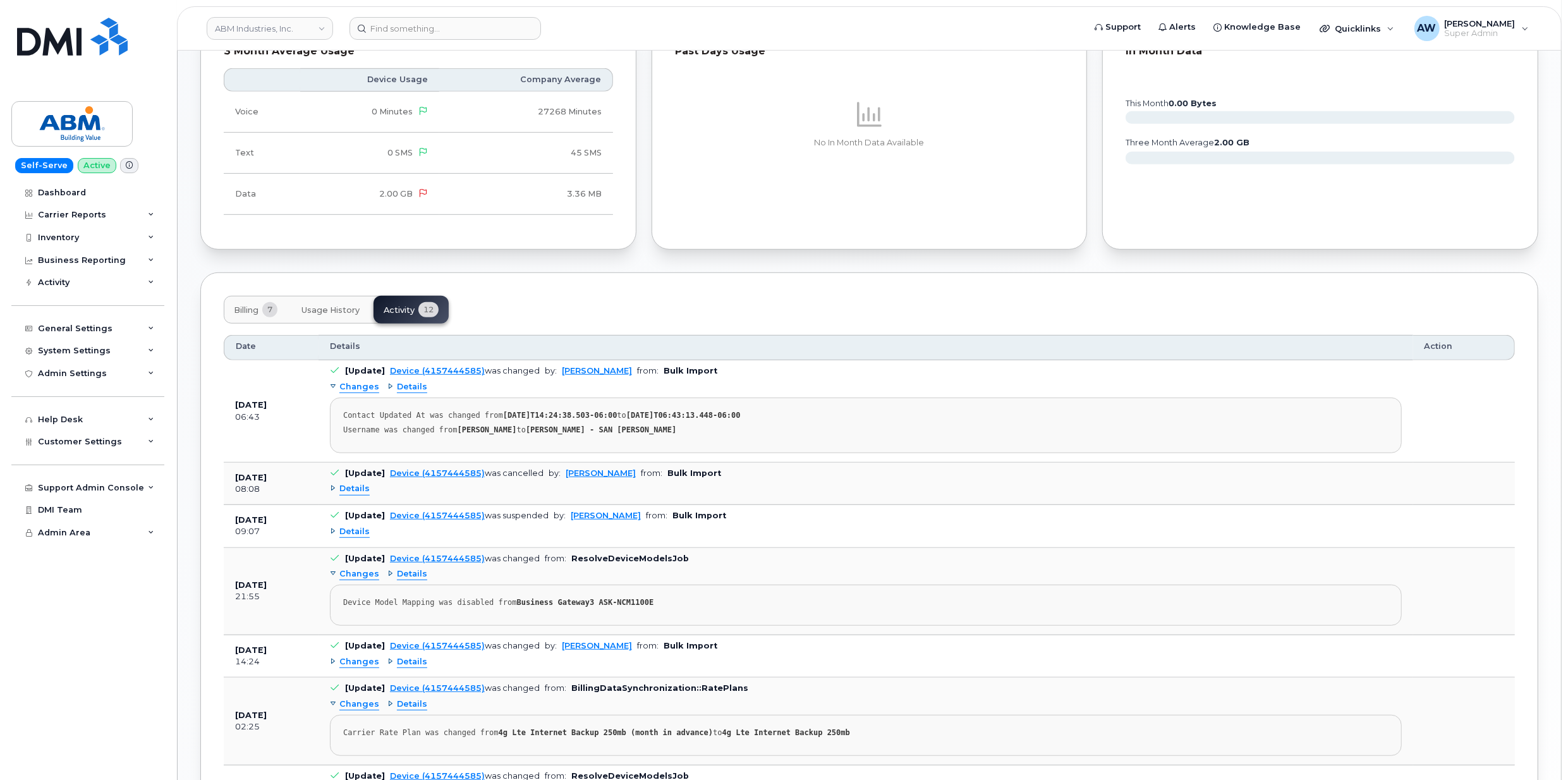
click at [350, 491] on span "Details" at bounding box center [355, 489] width 31 height 12
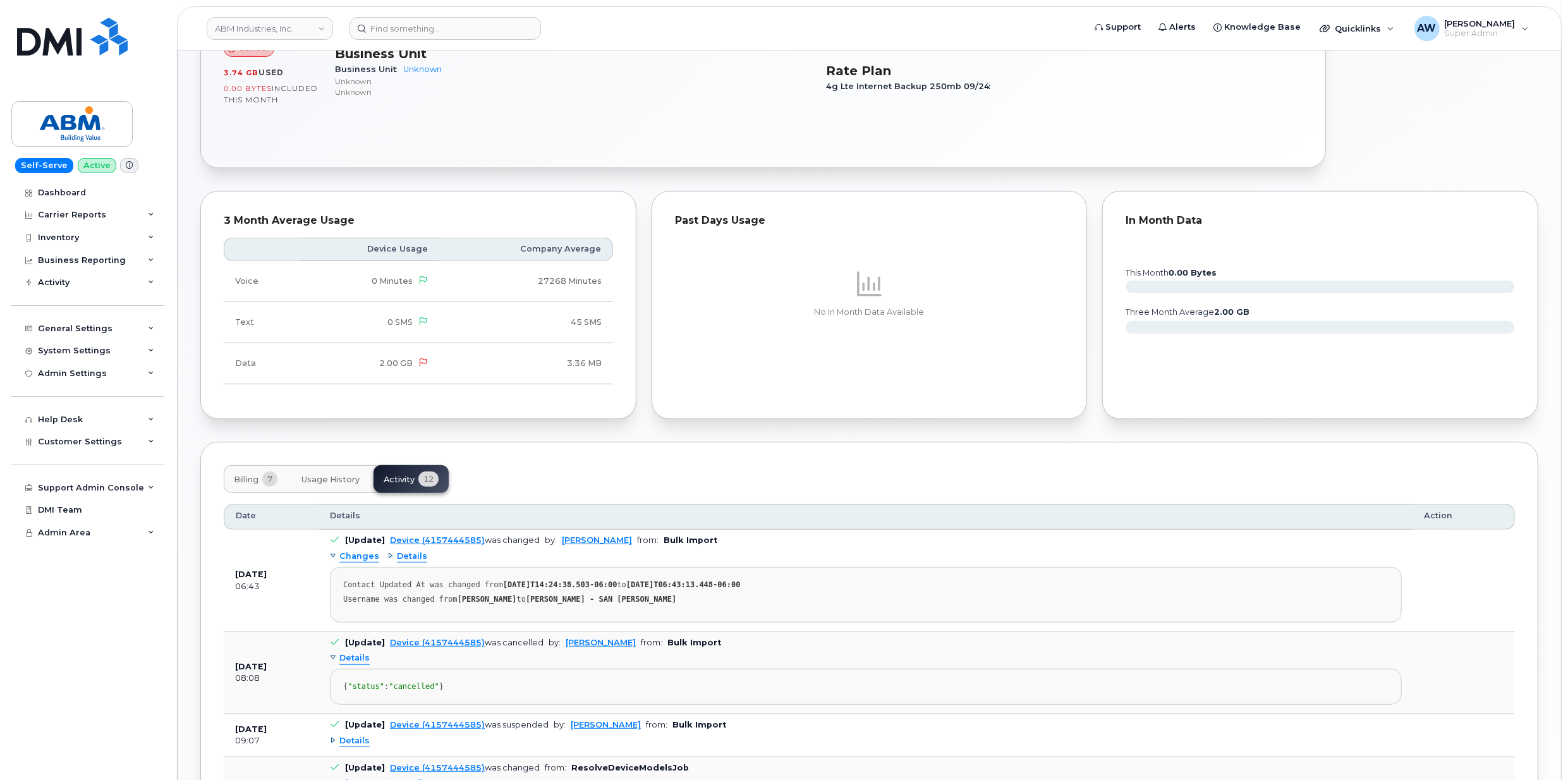
scroll to position [457, 0]
click at [259, 483] on span "Billing" at bounding box center [246, 477] width 24 height 10
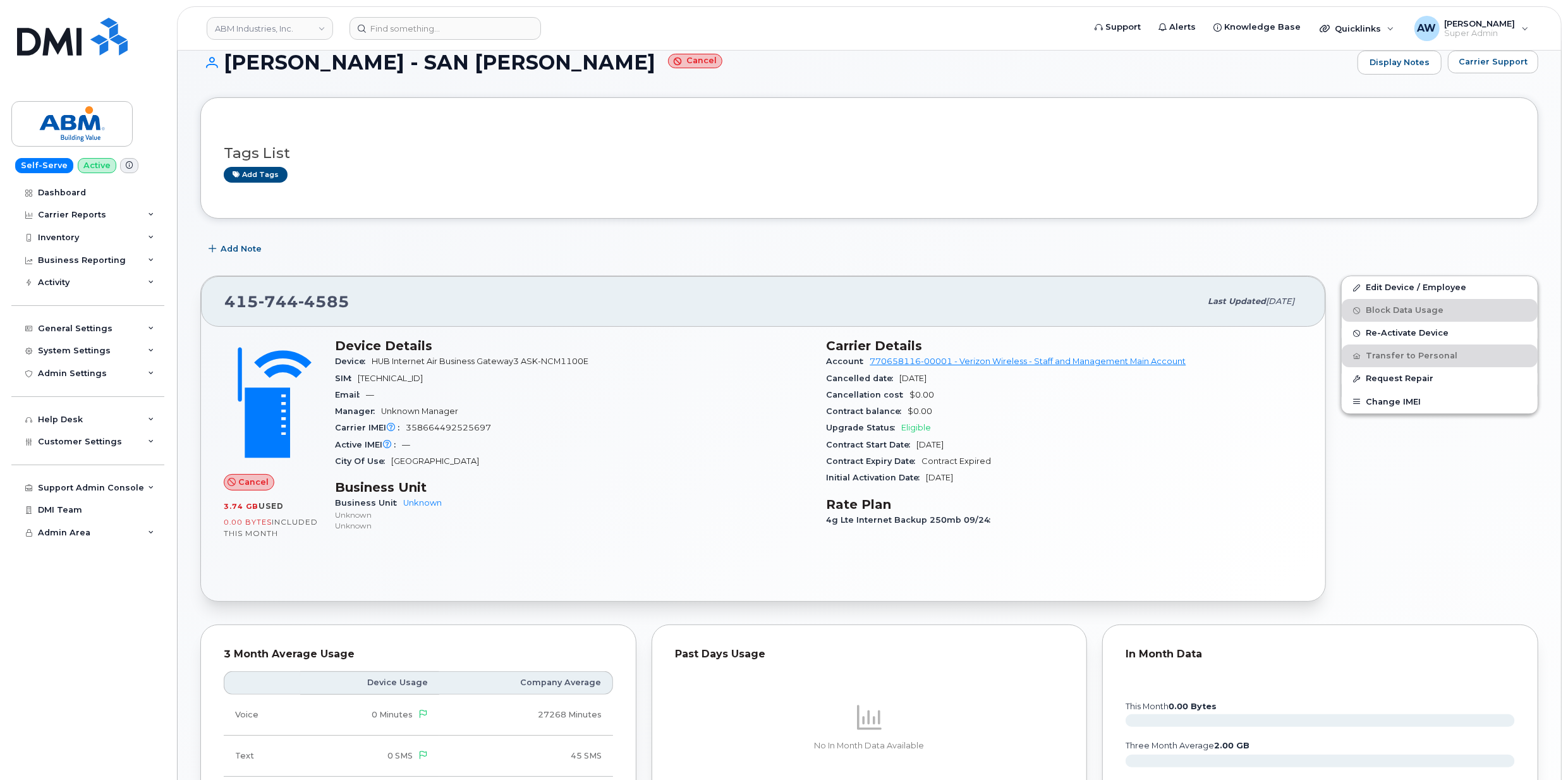
scroll to position [0, 0]
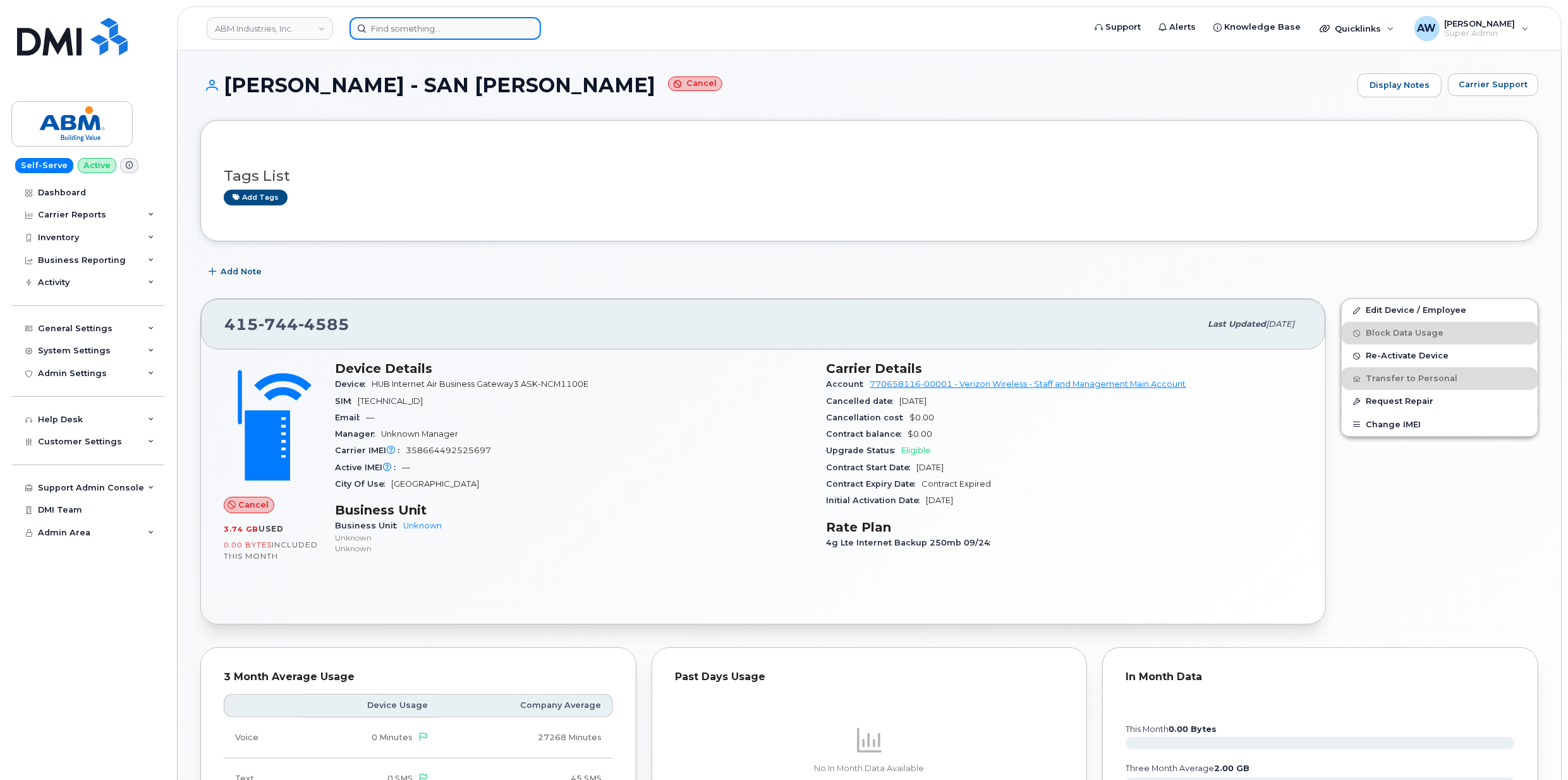
click at [471, 26] on input at bounding box center [445, 28] width 192 height 22
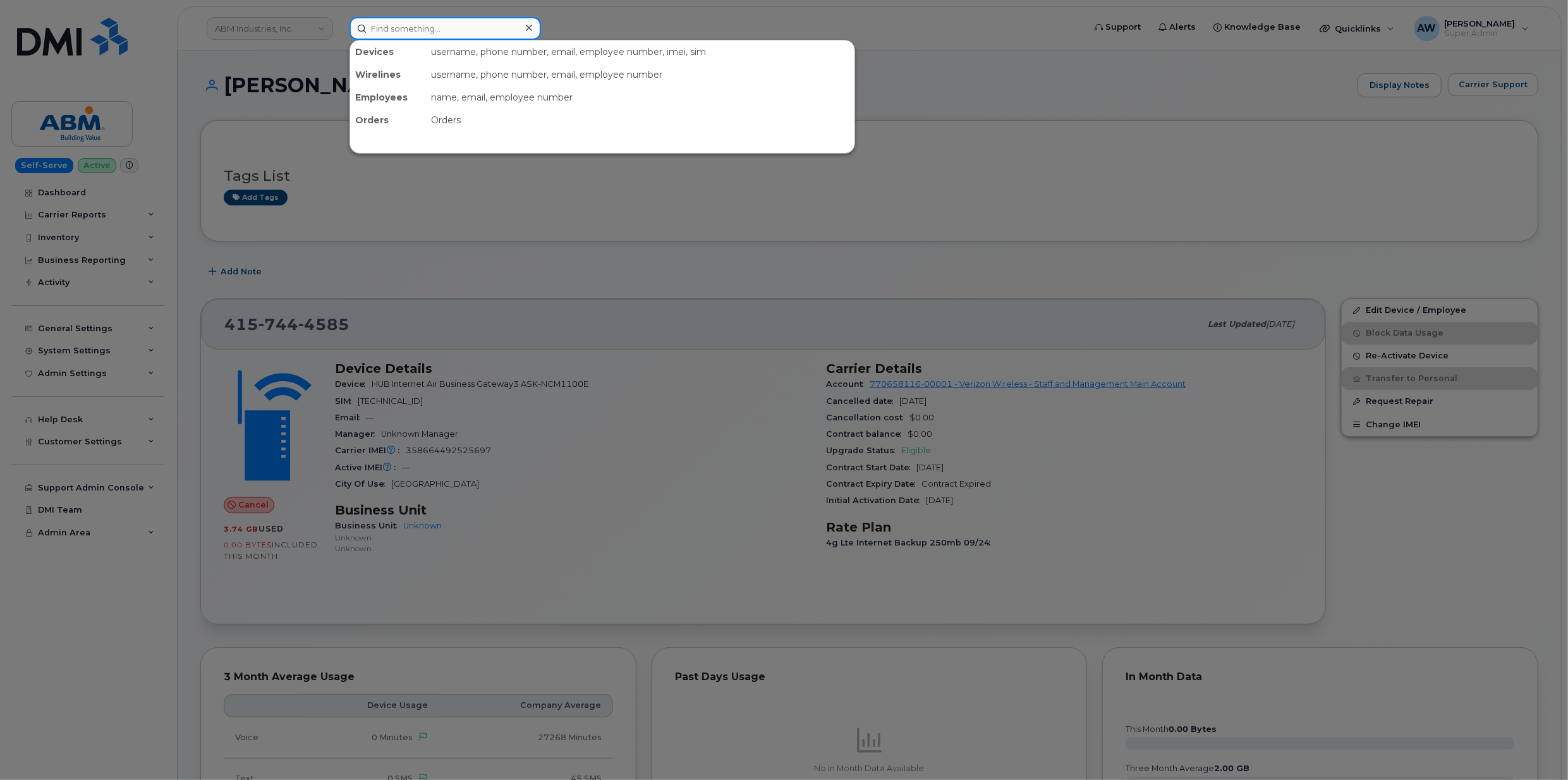
paste input "4157132623"
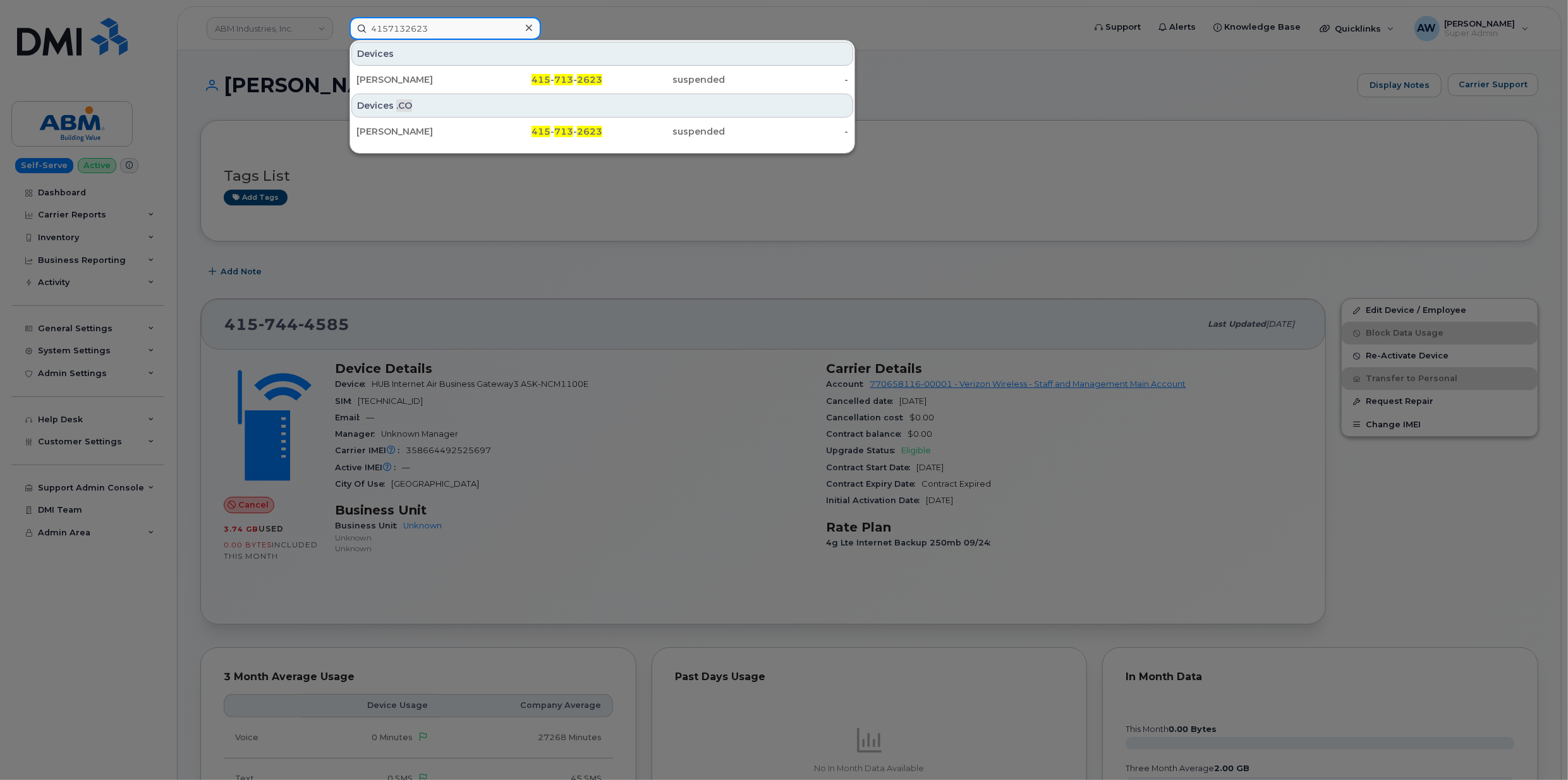
type input "4157132623"
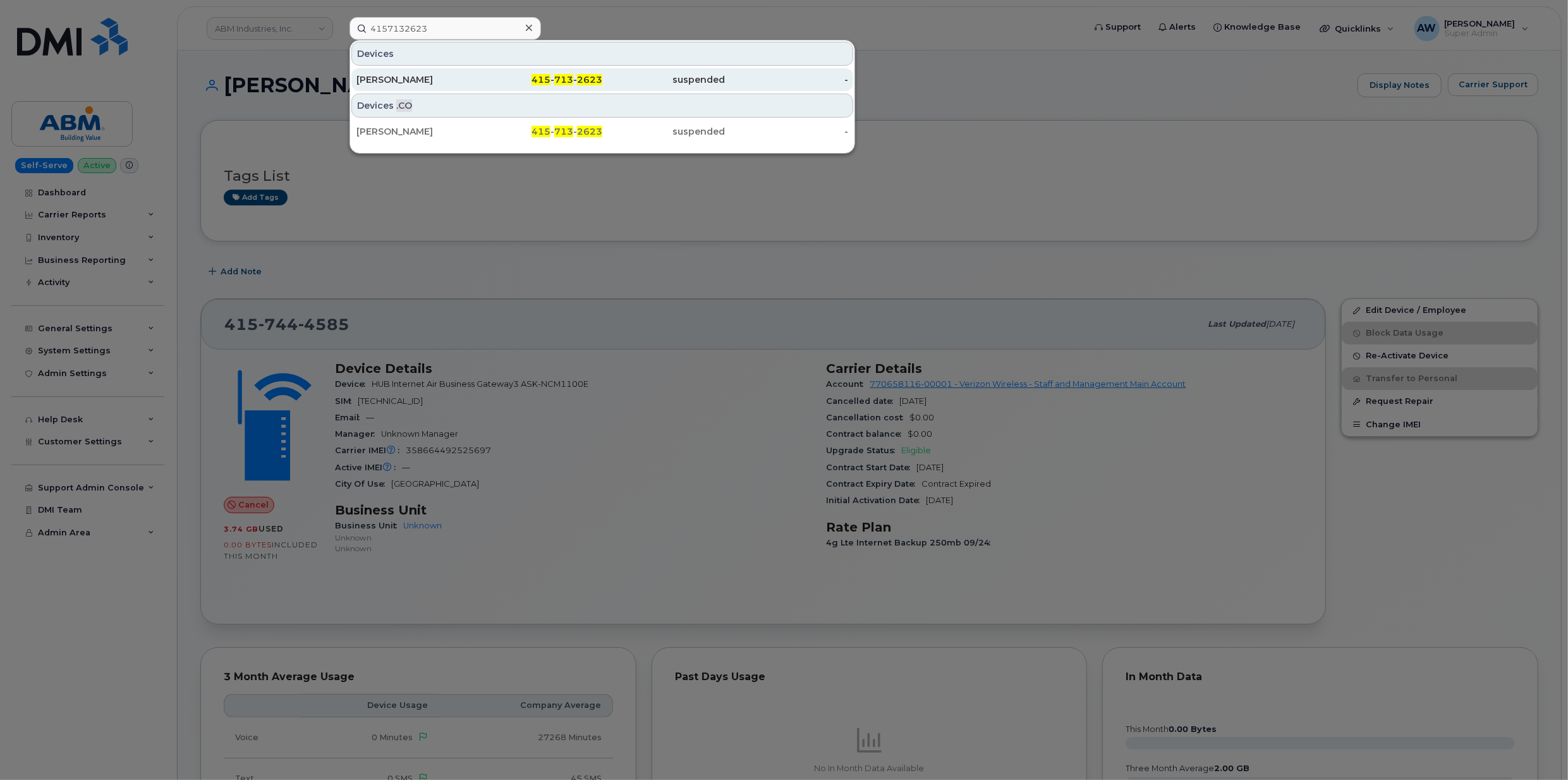
click at [442, 84] on div "KEVIN MONTERROSO" at bounding box center [418, 80] width 123 height 13
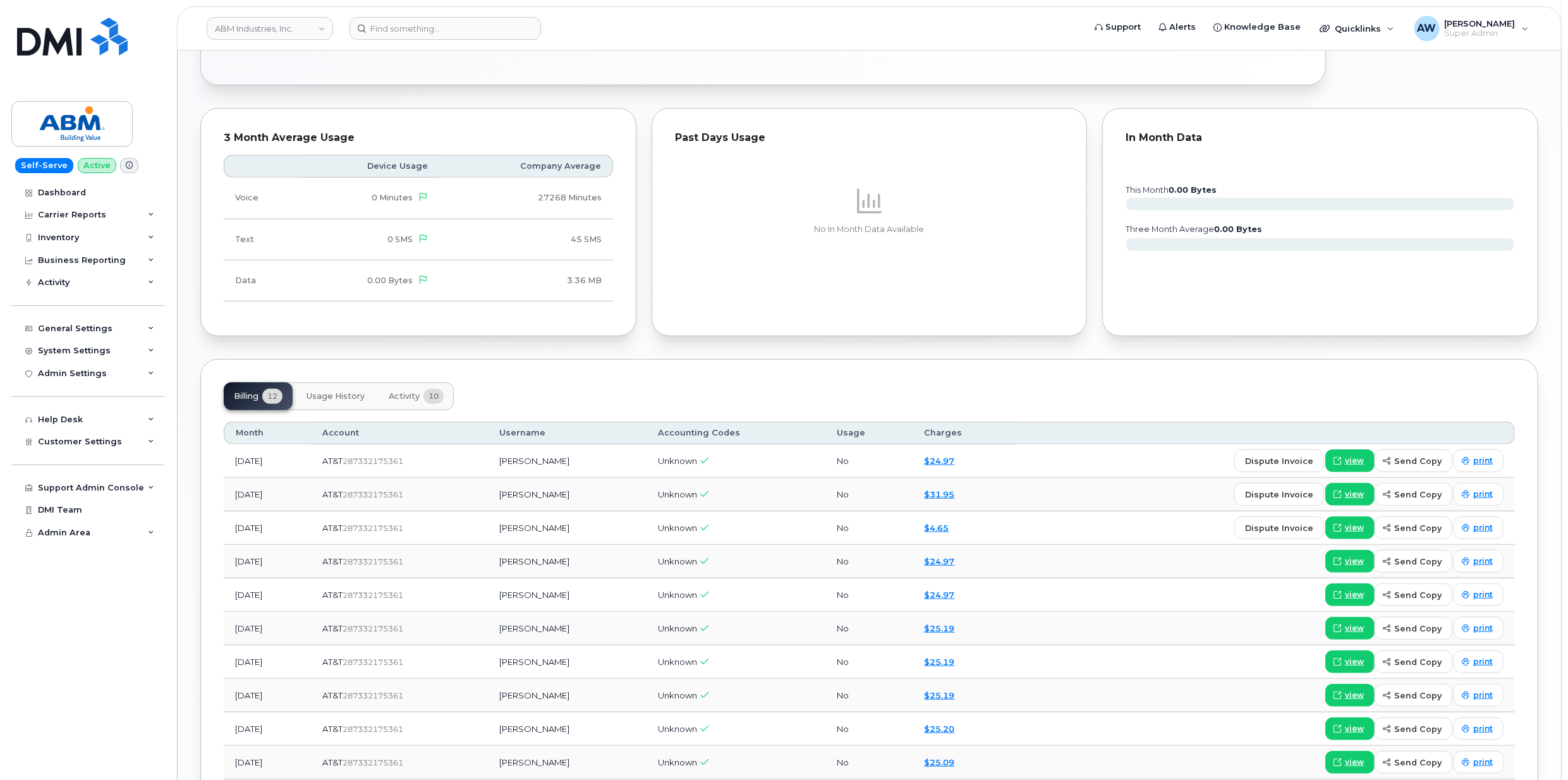
scroll to position [589, 0]
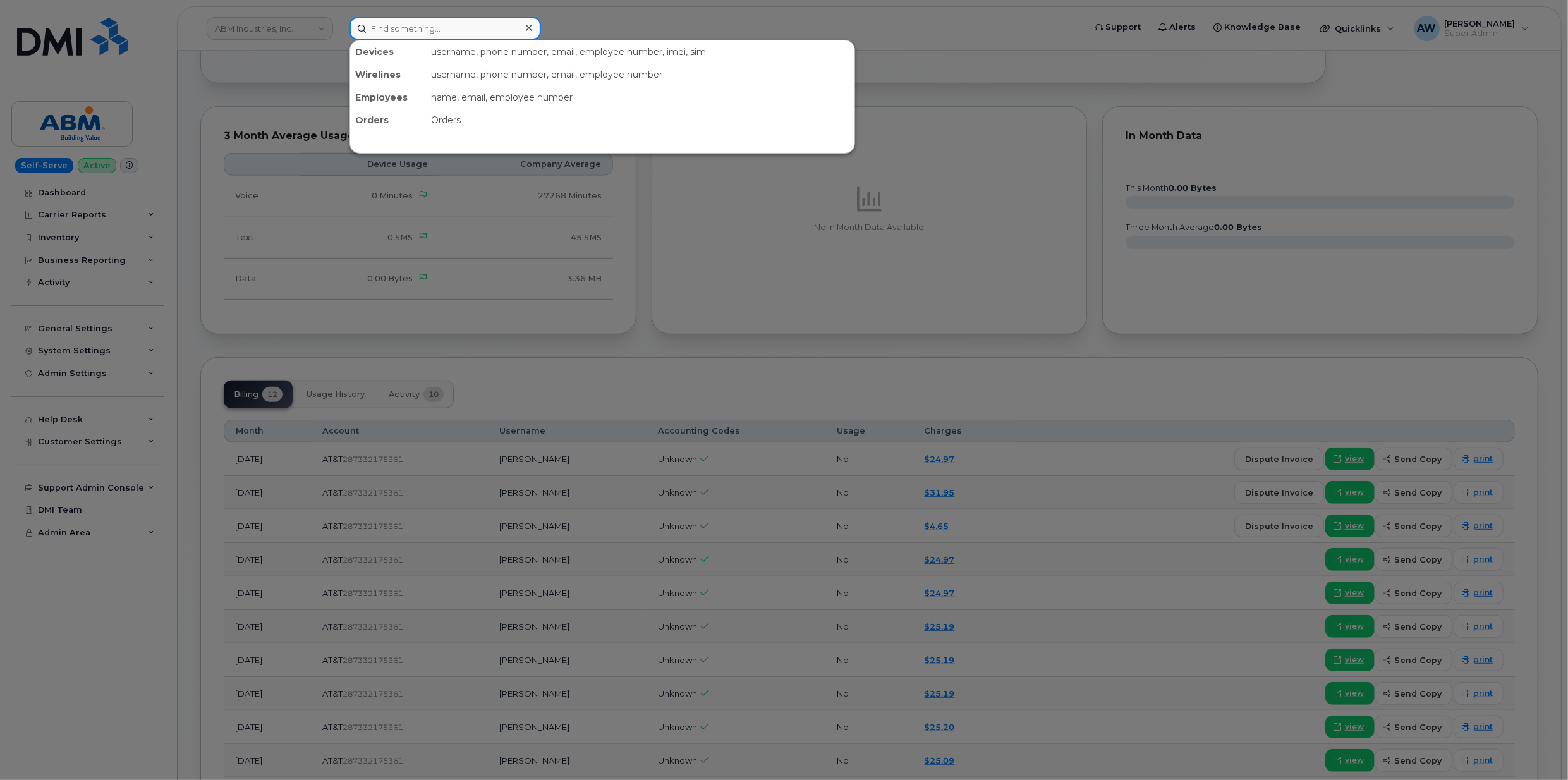
click at [378, 29] on input at bounding box center [445, 28] width 192 height 22
paste input "2527217743"
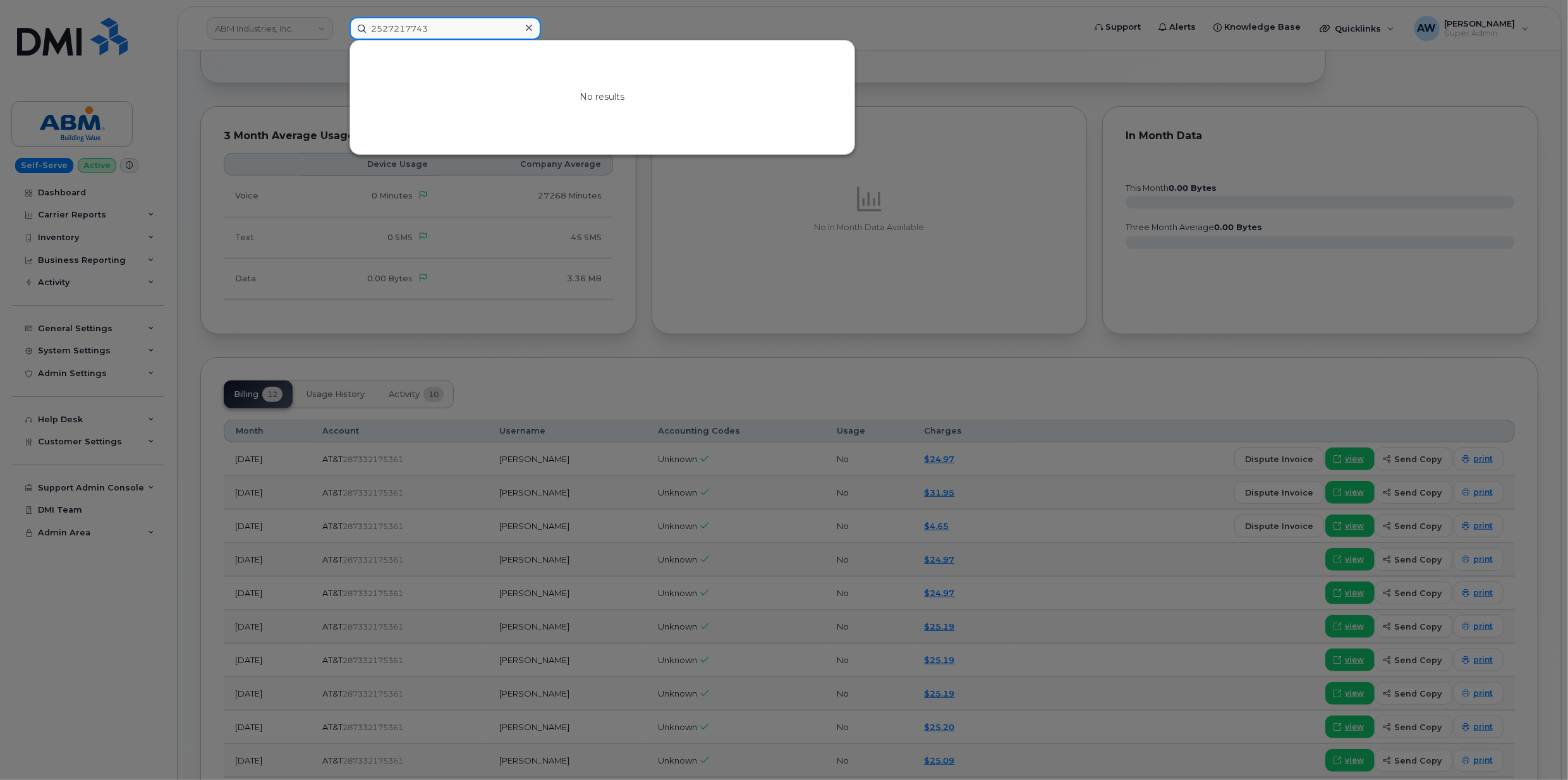
drag, startPoint x: 383, startPoint y: 36, endPoint x: 329, endPoint y: 36, distance: 54.0
click at [340, 36] on div "2527217743 No results" at bounding box center [713, 28] width 747 height 22
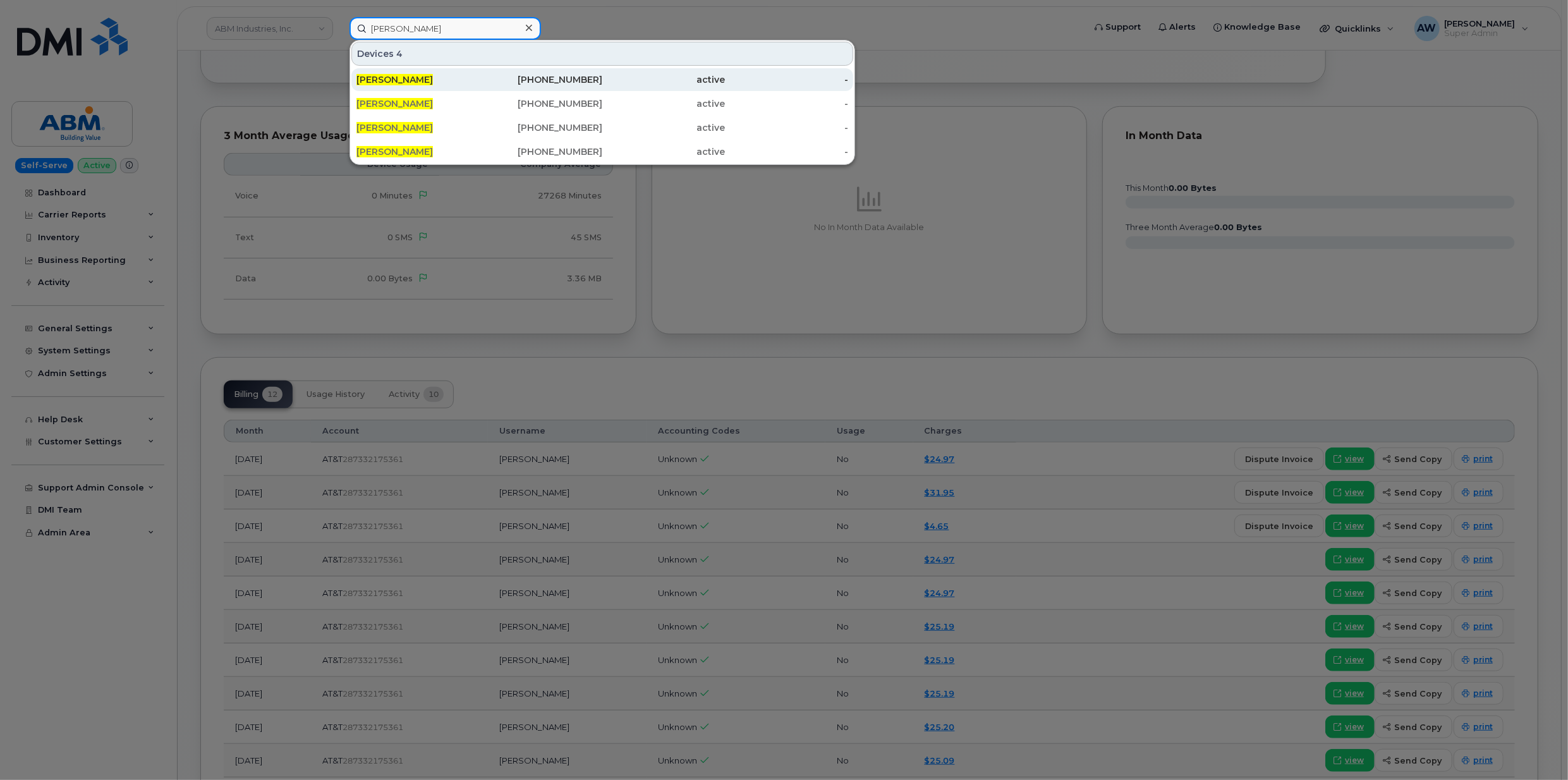
type input "kaelin leonard"
click at [395, 75] on span "KAELIN LEONARD" at bounding box center [395, 79] width 76 height 11
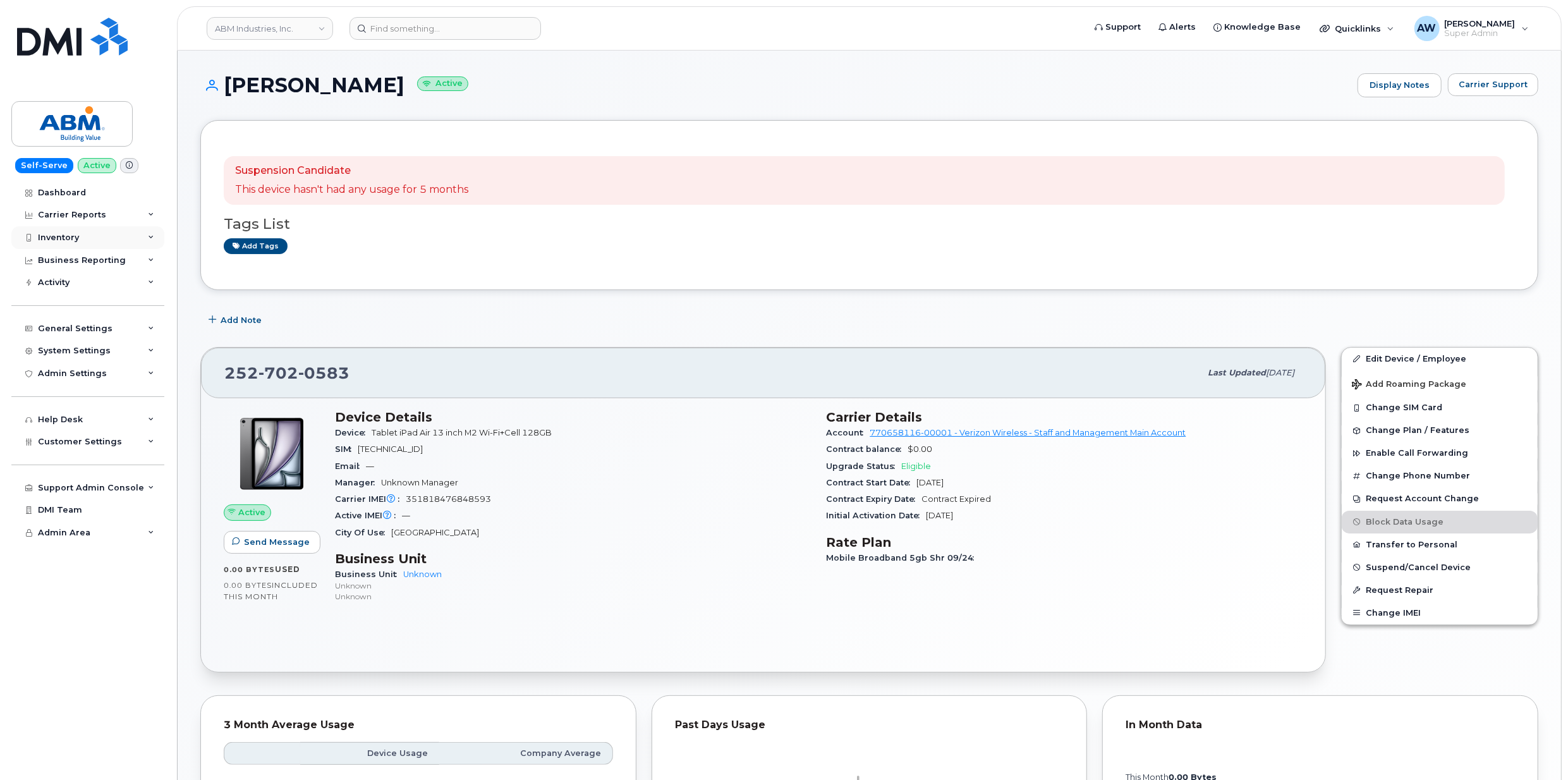
click at [100, 235] on div "Inventory" at bounding box center [88, 237] width 153 height 22
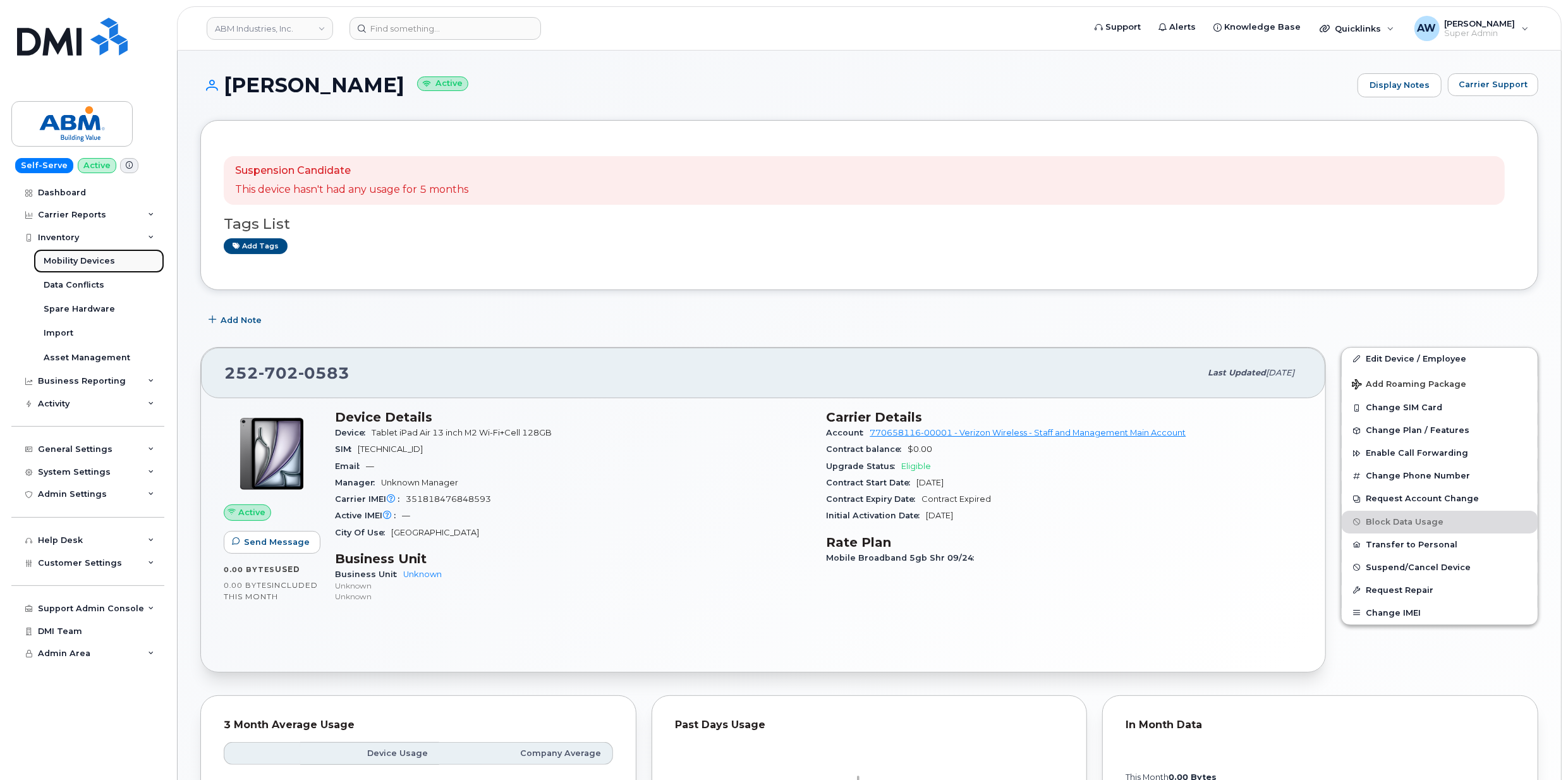
click at [121, 264] on link "Mobility Devices" at bounding box center [99, 261] width 131 height 24
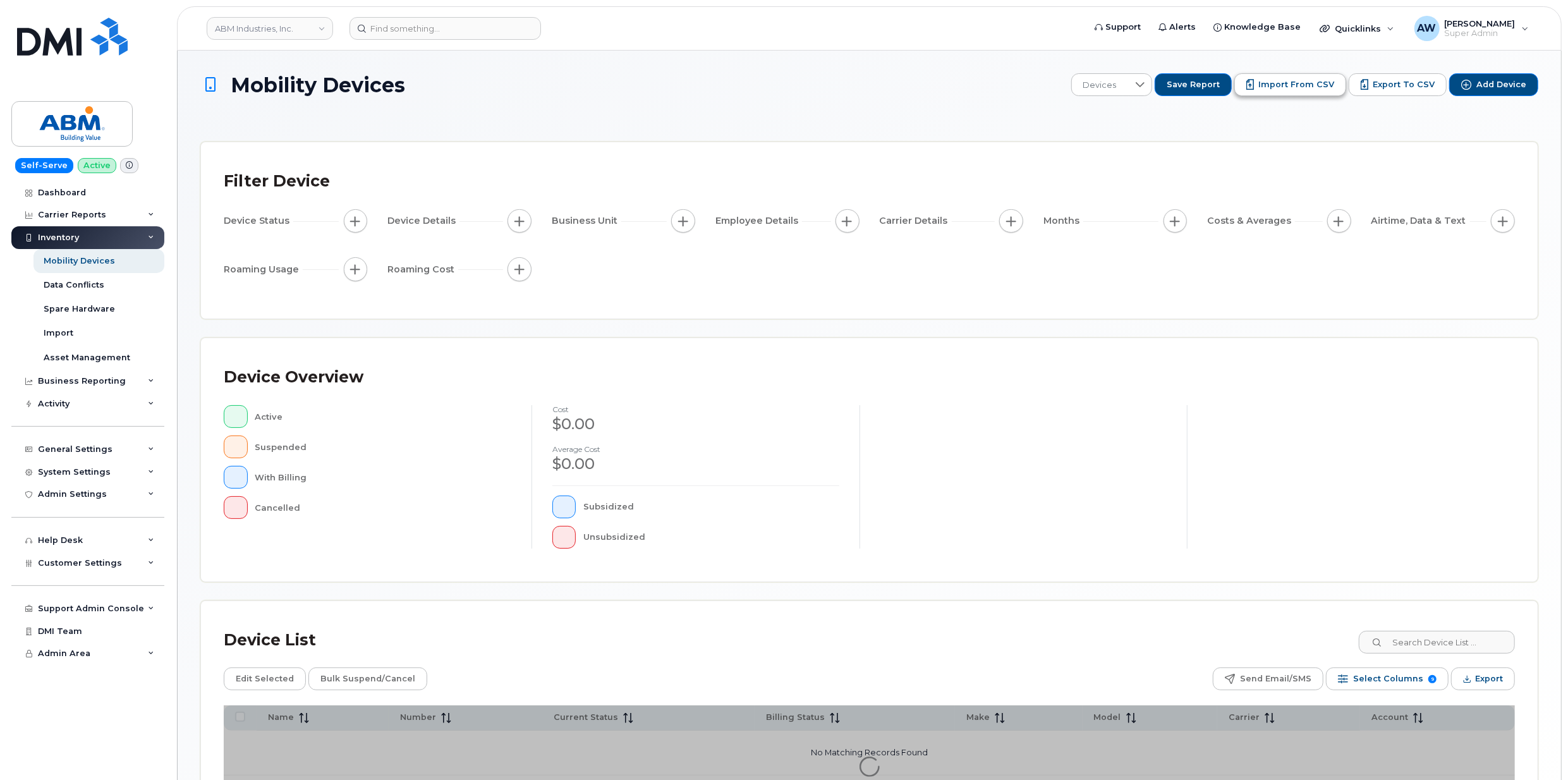
click at [1288, 85] on span "Import from CSV" at bounding box center [1296, 85] width 75 height 11
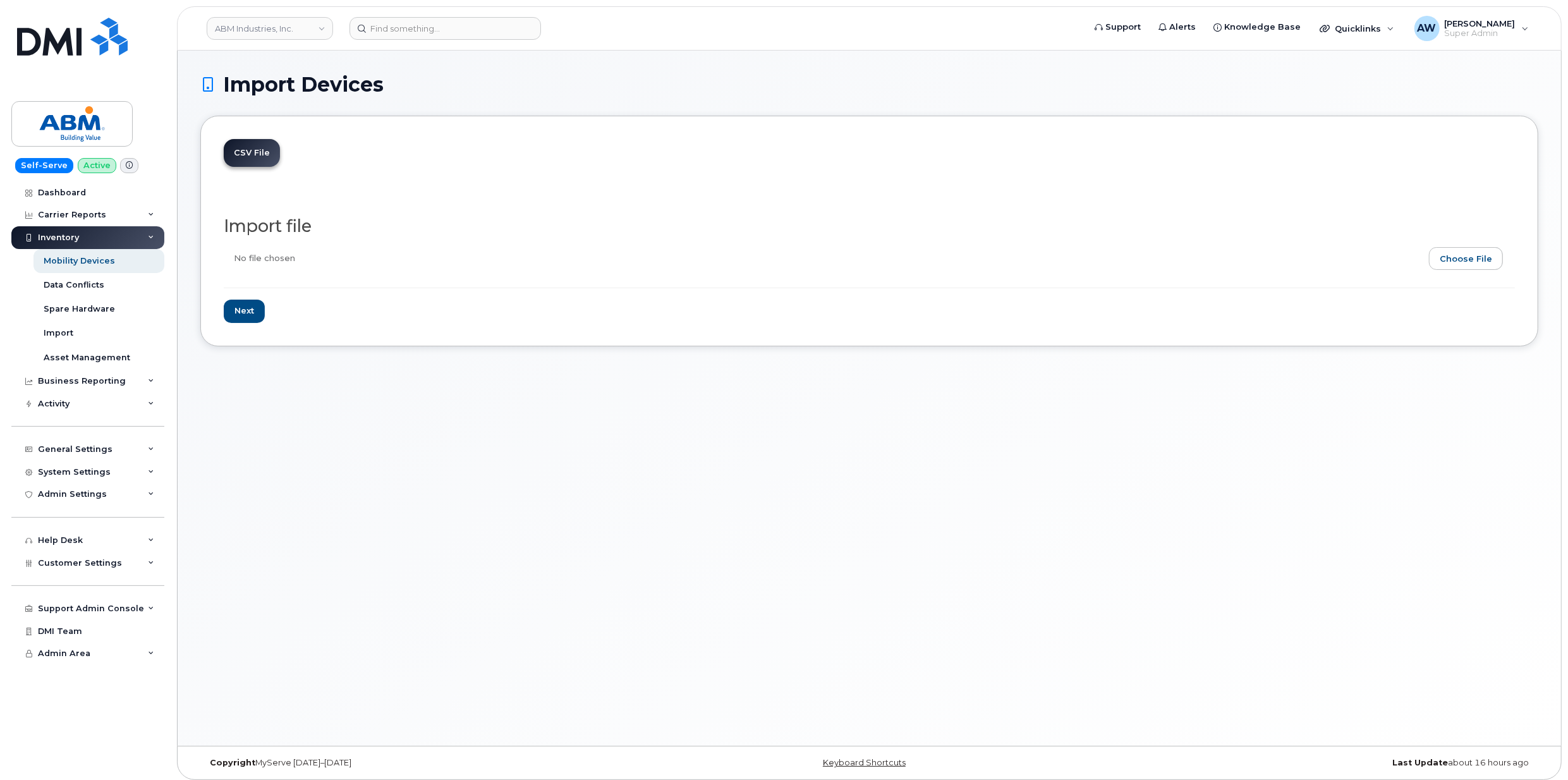
click at [1475, 266] on input "file" at bounding box center [864, 261] width 1281 height 29
type input "C:\fakepath\myserve update.xlsx"
click at [243, 310] on input "Next" at bounding box center [244, 311] width 41 height 23
type input "Loading..."
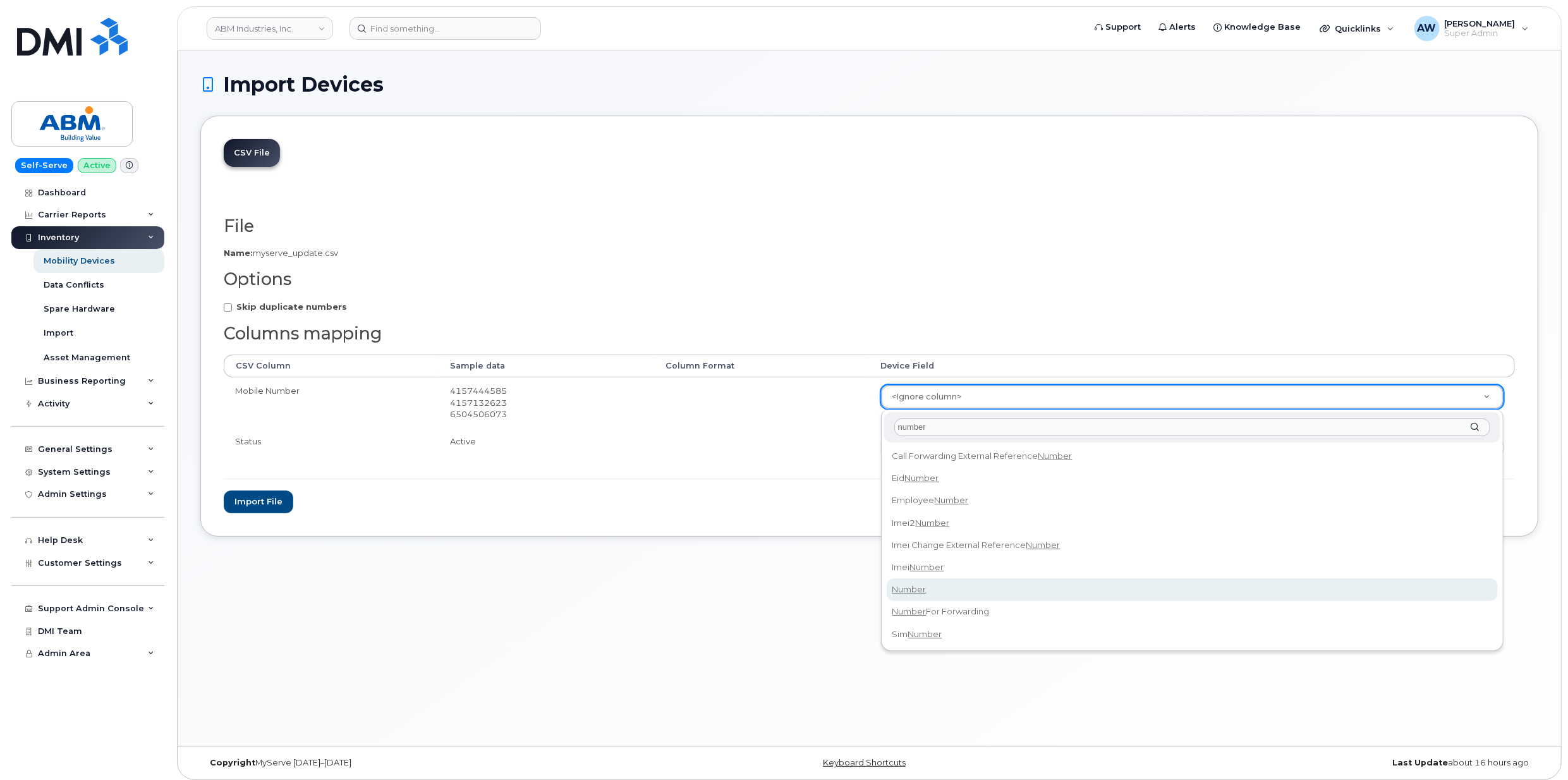
type input "number"
select select "number"
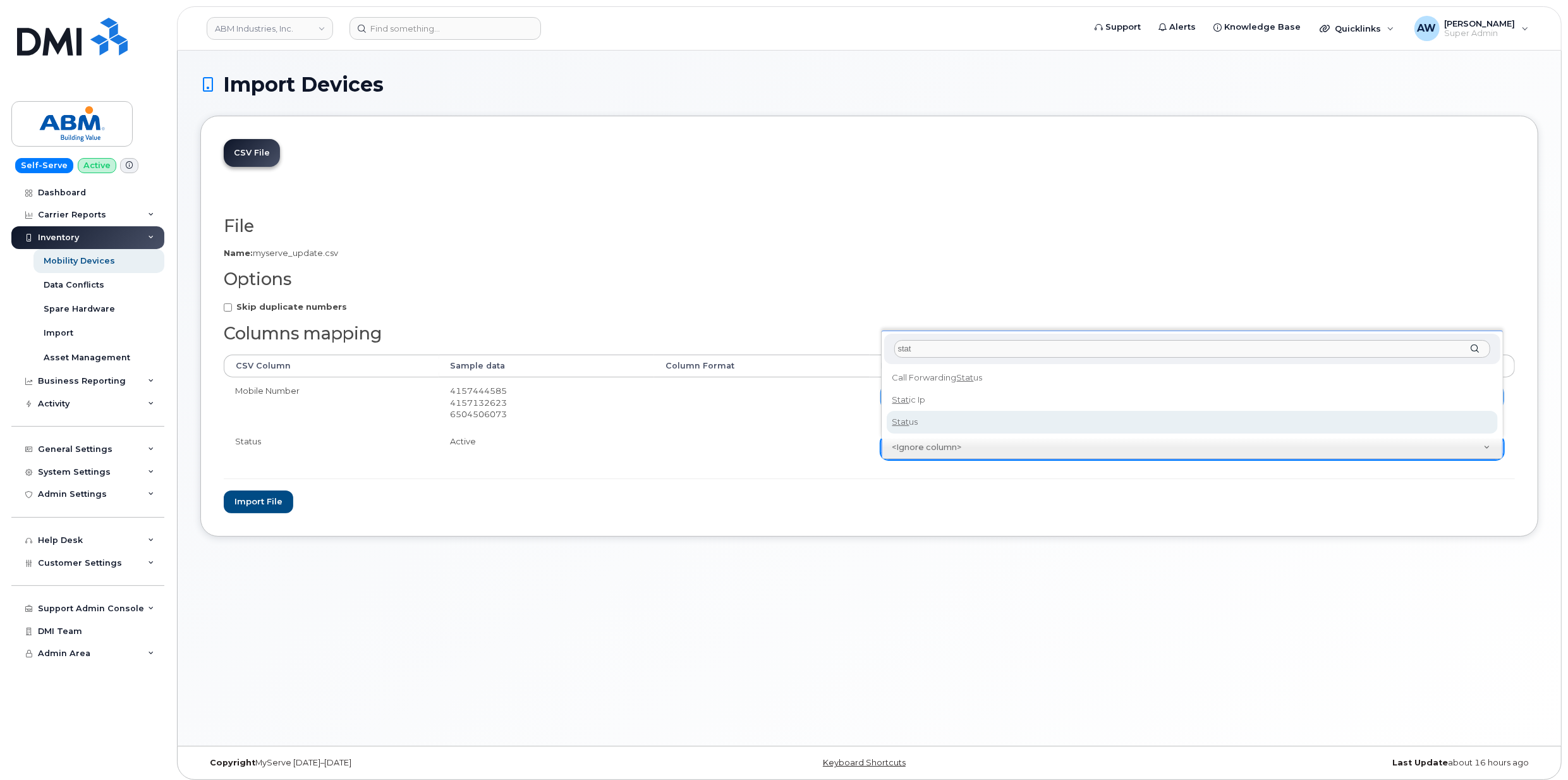
type input "stat"
select select "status"
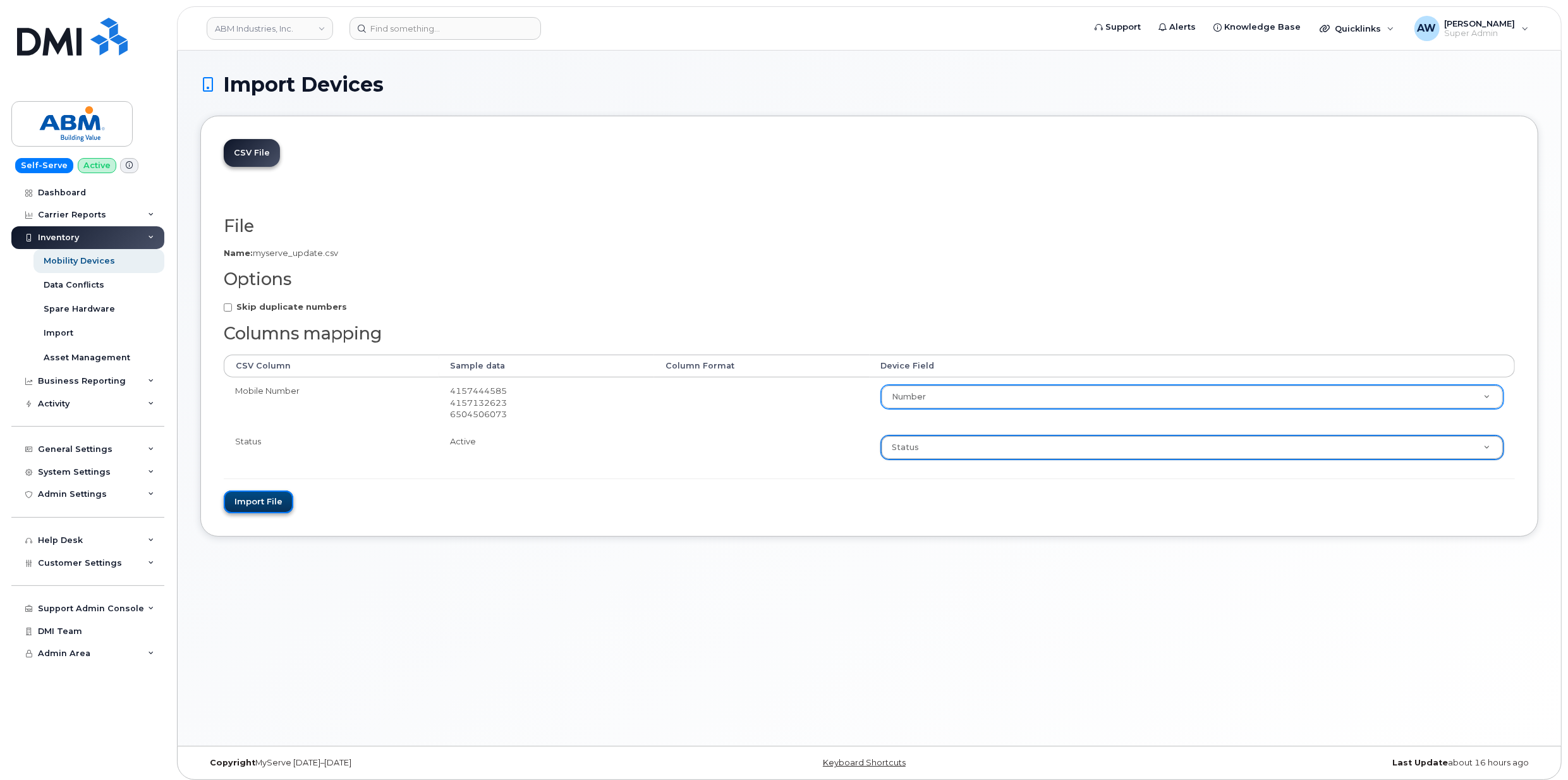
click at [254, 508] on button "Import file" at bounding box center [258, 502] width 70 height 23
